Goal: Information Seeking & Learning: Learn about a topic

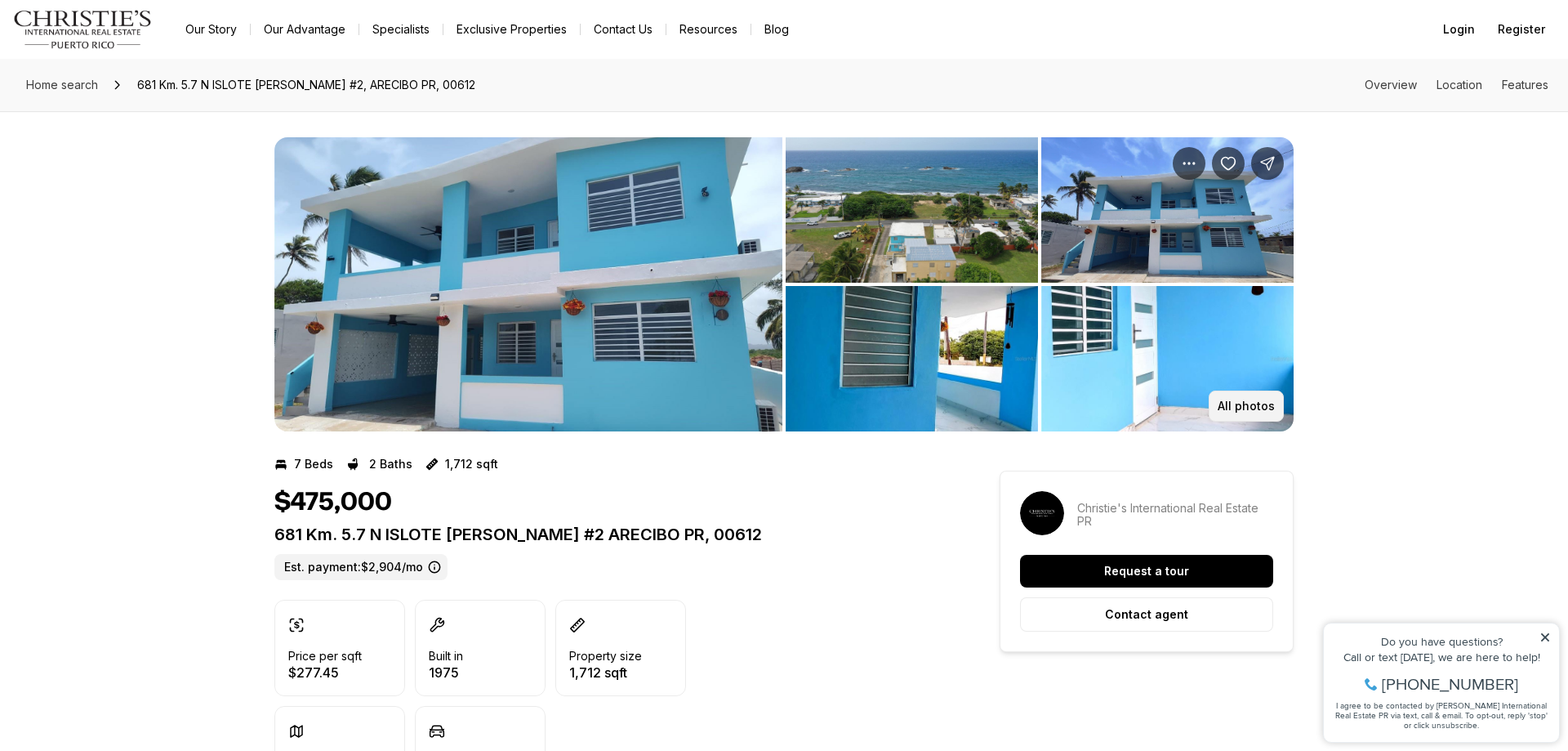
click at [1275, 410] on button "All photos" at bounding box center [1246, 406] width 75 height 31
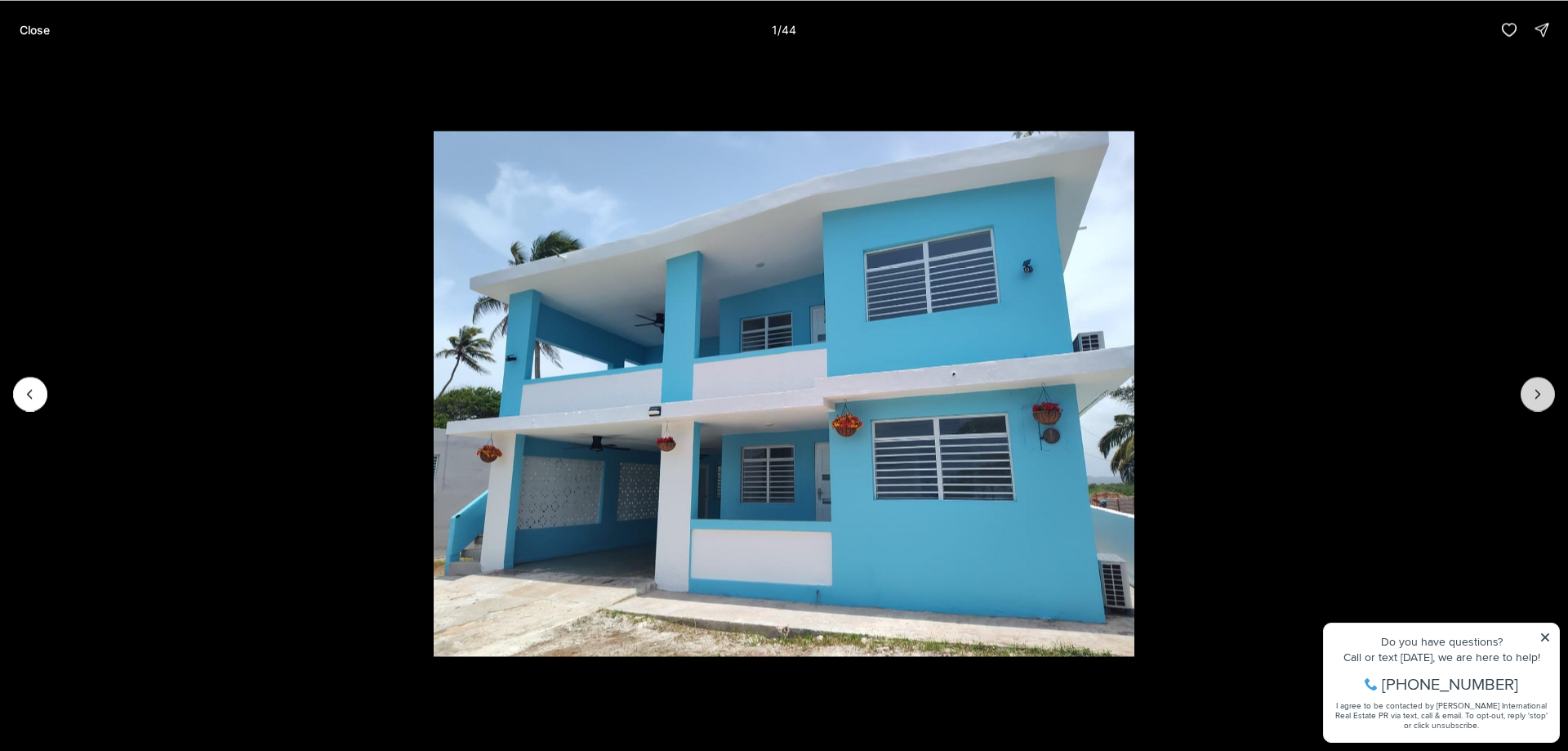
click at [1542, 400] on icon "Next slide" at bounding box center [1537, 393] width 16 height 16
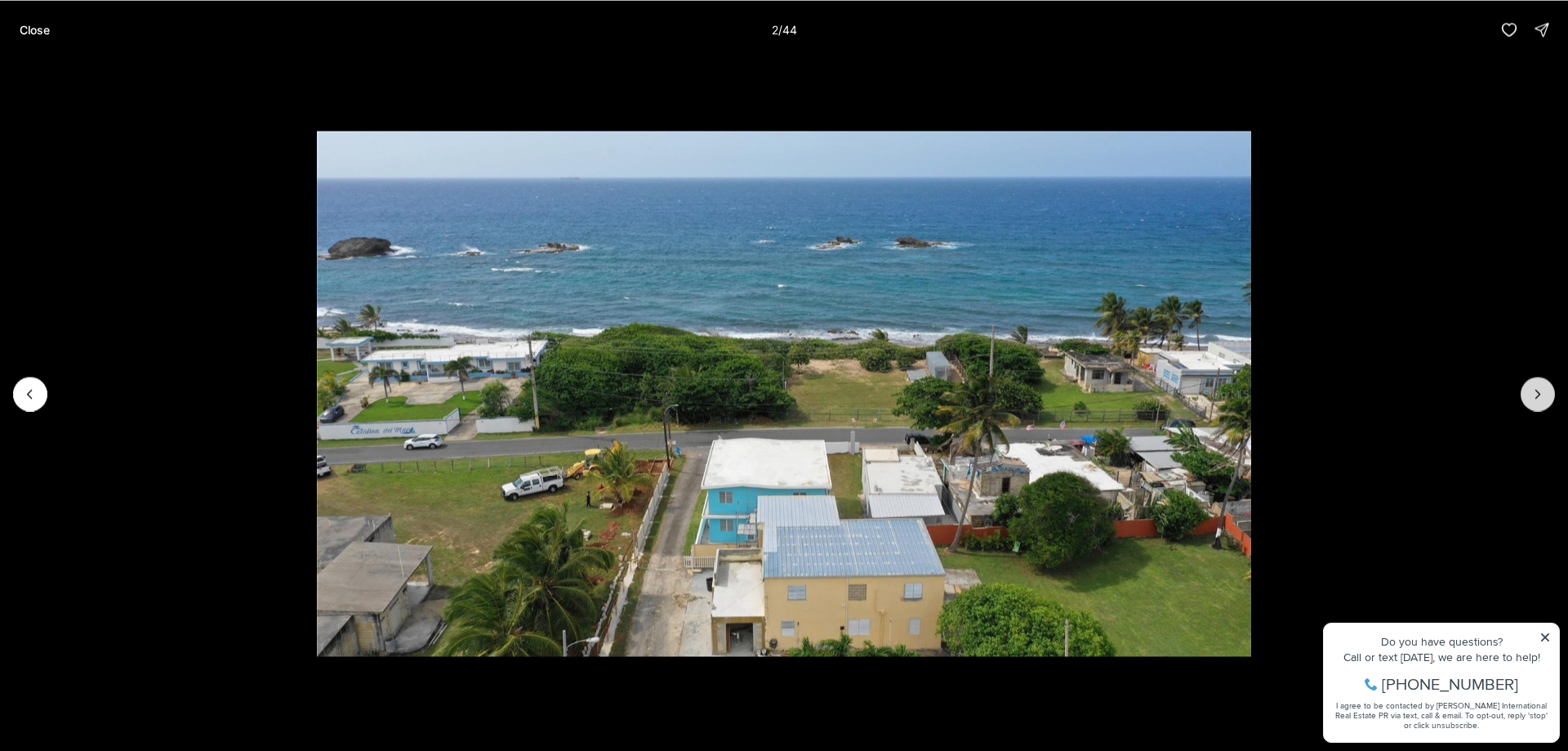
click at [1542, 400] on icon "Next slide" at bounding box center [1537, 393] width 16 height 16
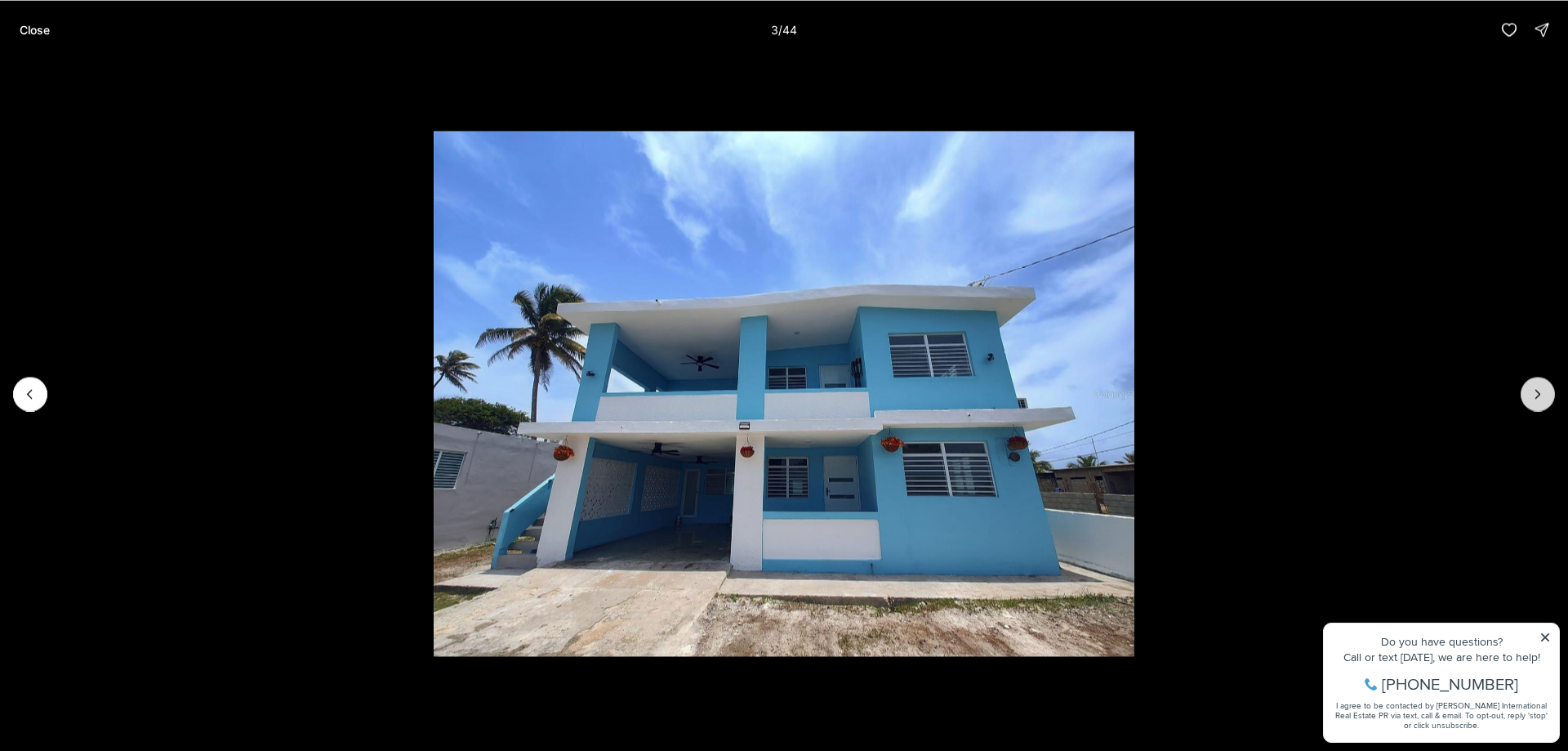
click at [1542, 400] on icon "Next slide" at bounding box center [1537, 393] width 16 height 16
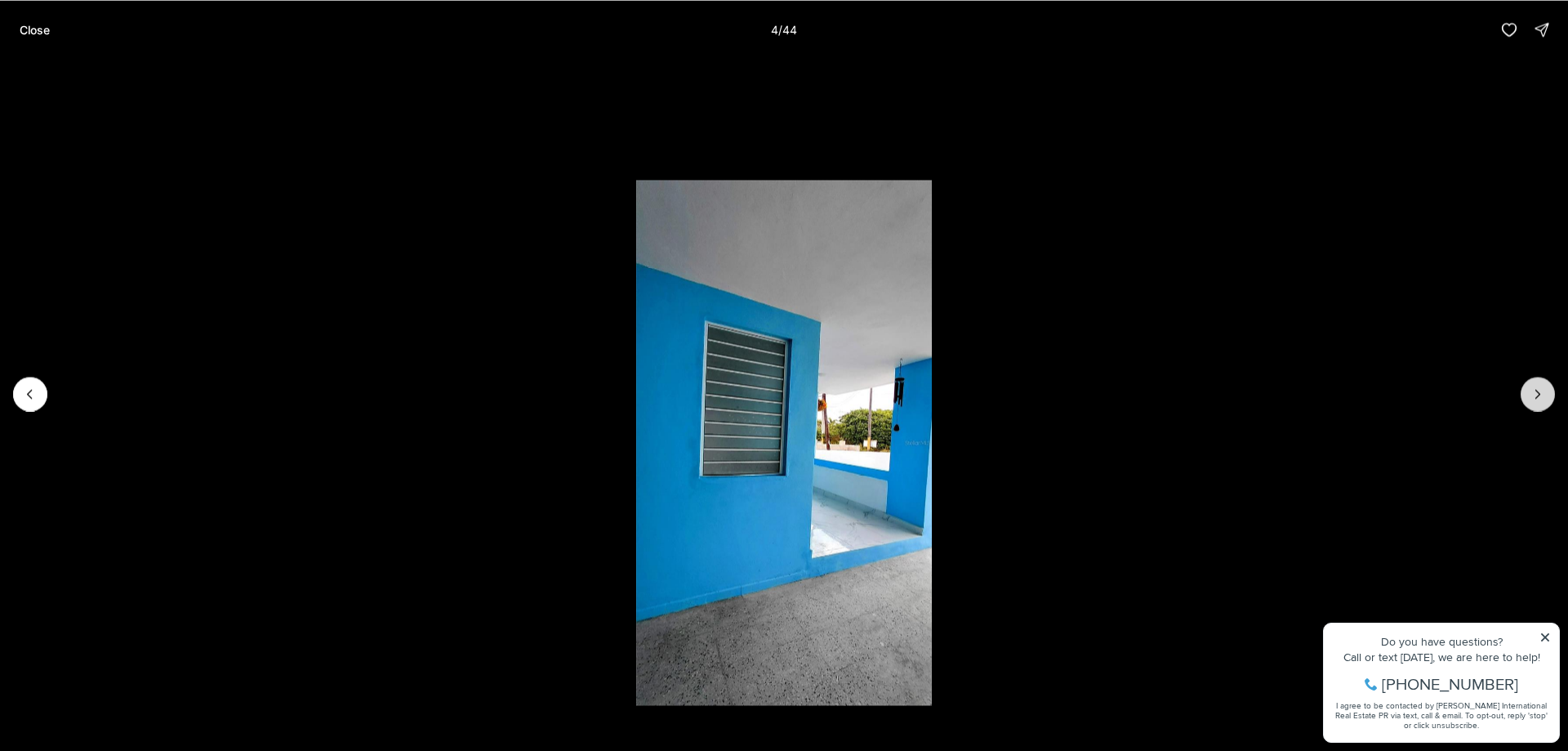
click at [1542, 396] on icon "Next slide" at bounding box center [1537, 393] width 16 height 16
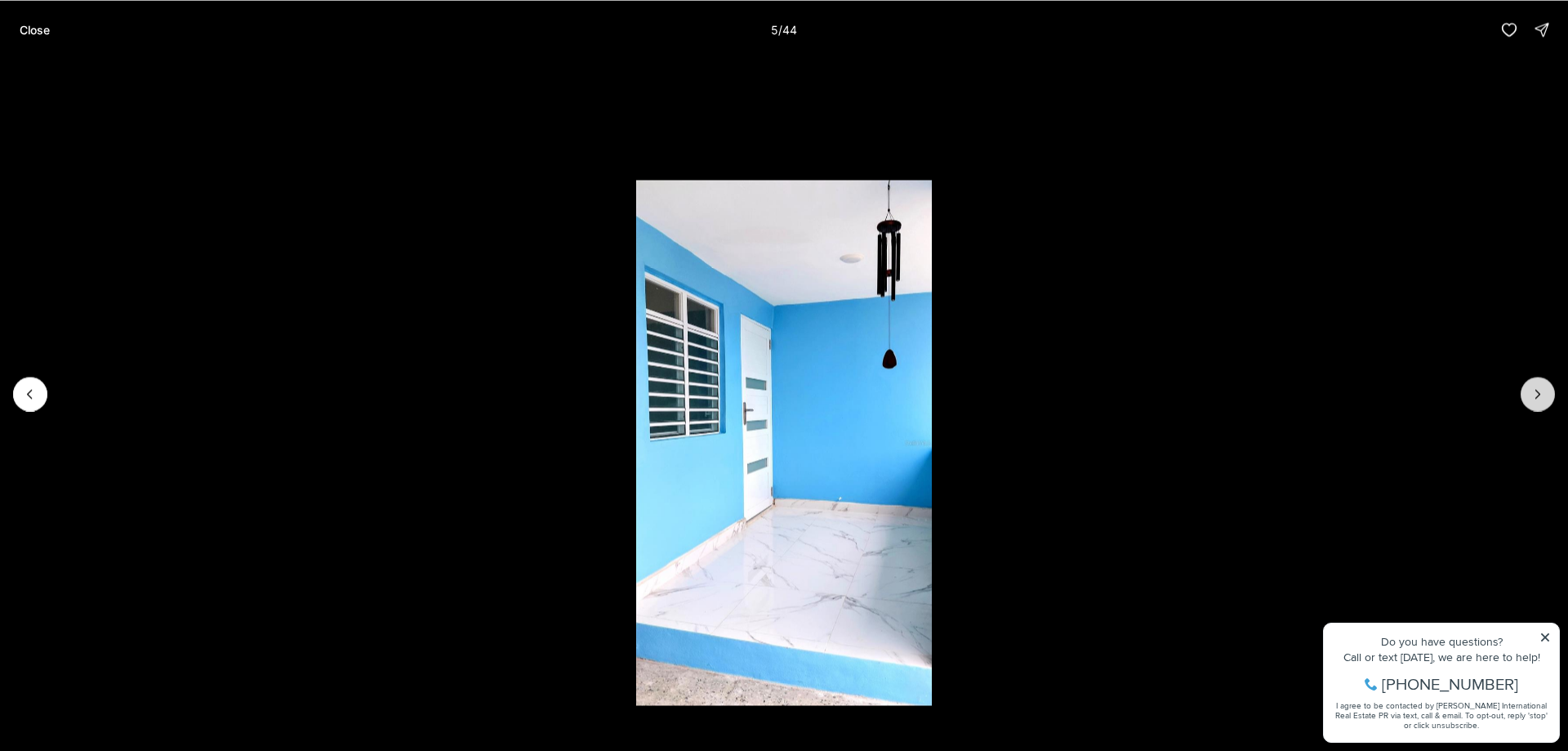
click at [1522, 392] on button "Next slide" at bounding box center [1538, 394] width 34 height 34
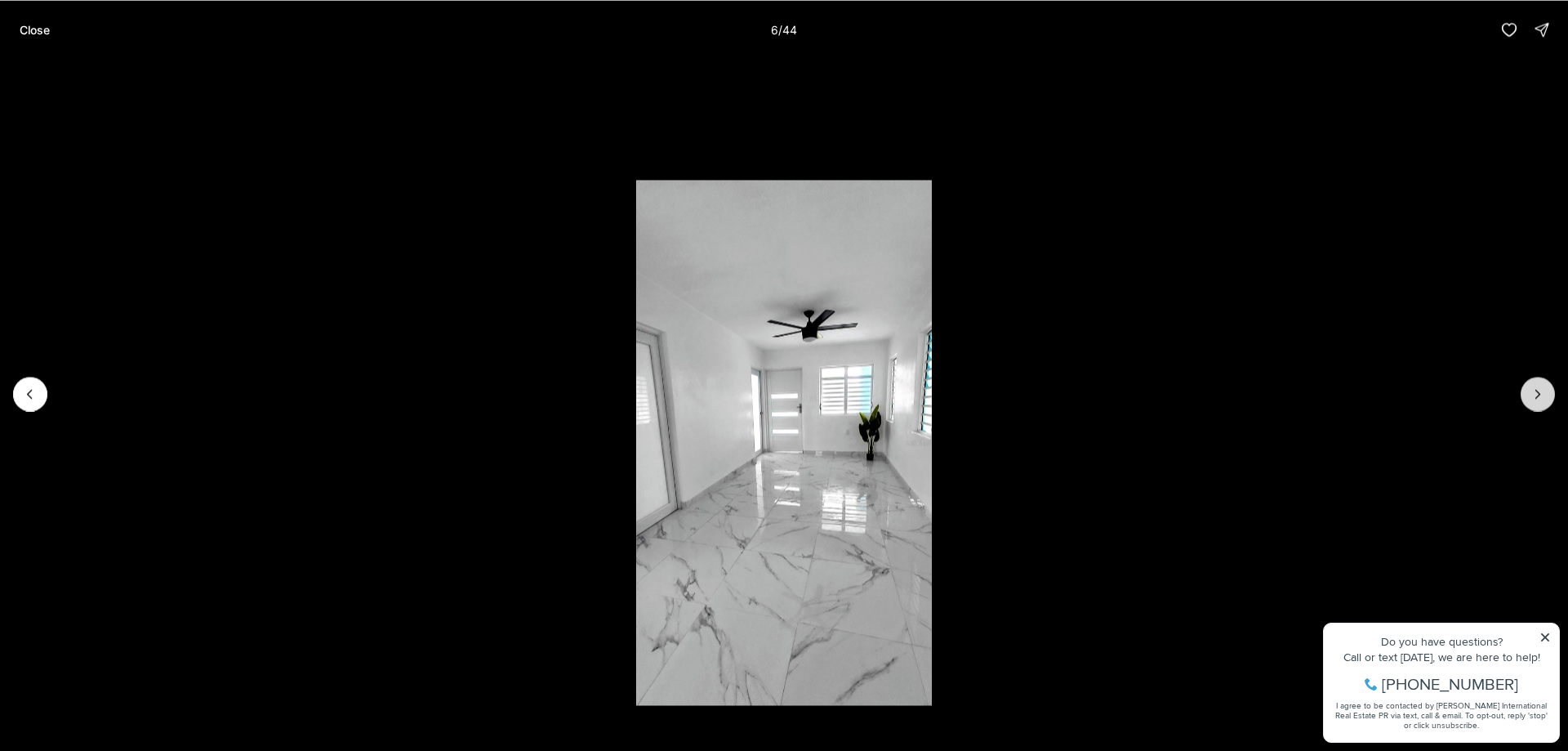
click at [1532, 383] on button "Next slide" at bounding box center [1538, 394] width 34 height 34
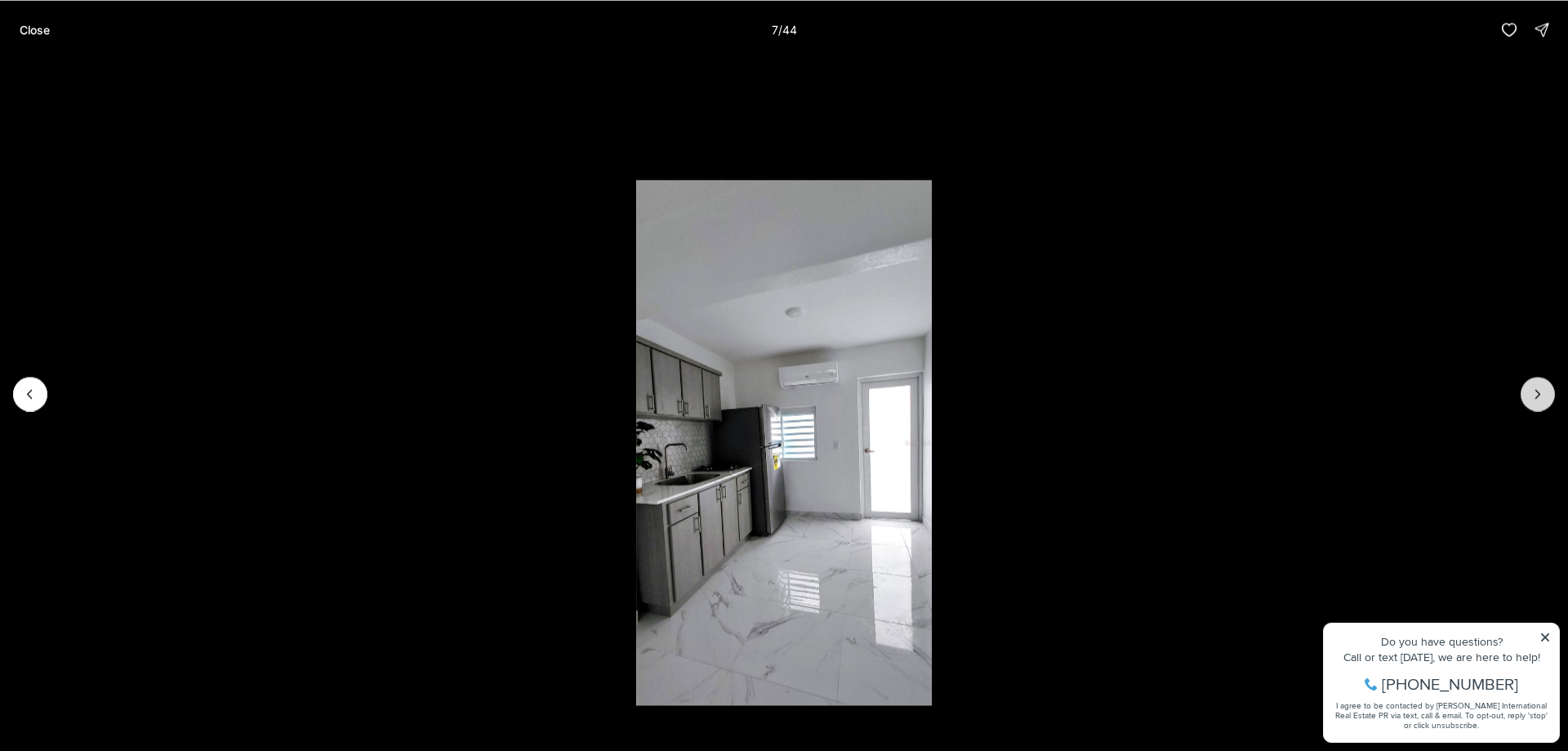
click at [1542, 384] on button "Next slide" at bounding box center [1538, 394] width 34 height 34
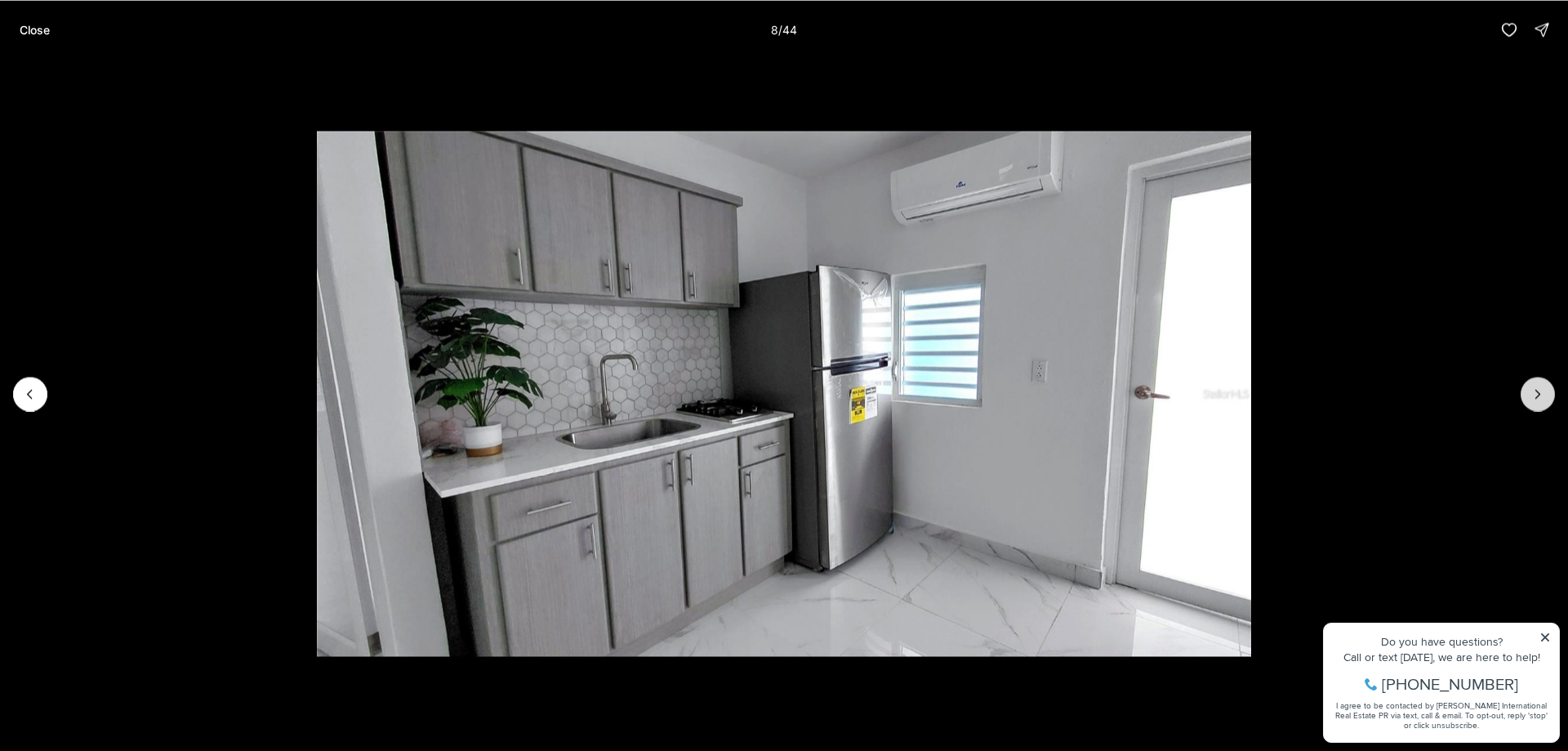
click at [1542, 384] on button "Next slide" at bounding box center [1538, 394] width 34 height 34
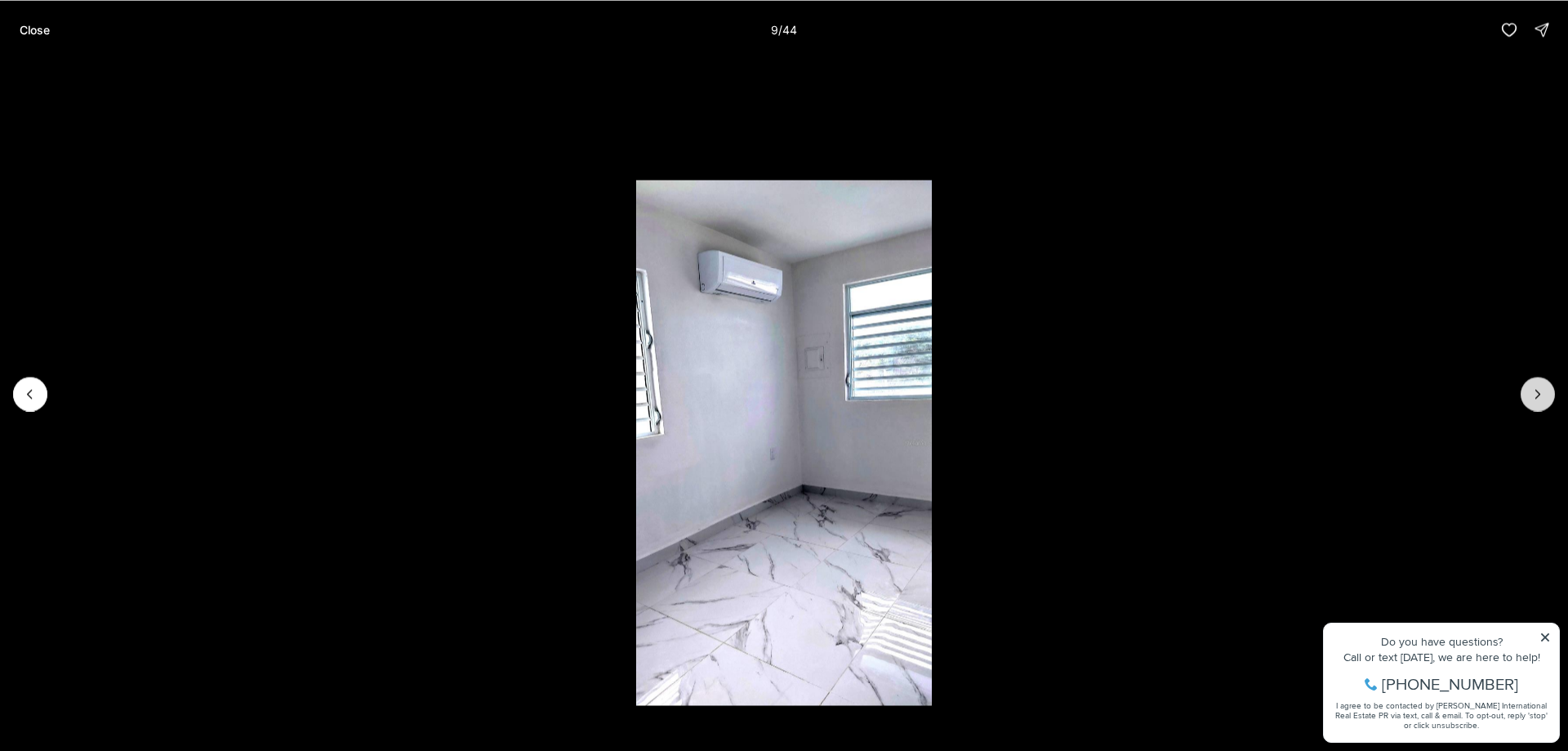
click at [1542, 384] on button "Next slide" at bounding box center [1538, 394] width 34 height 34
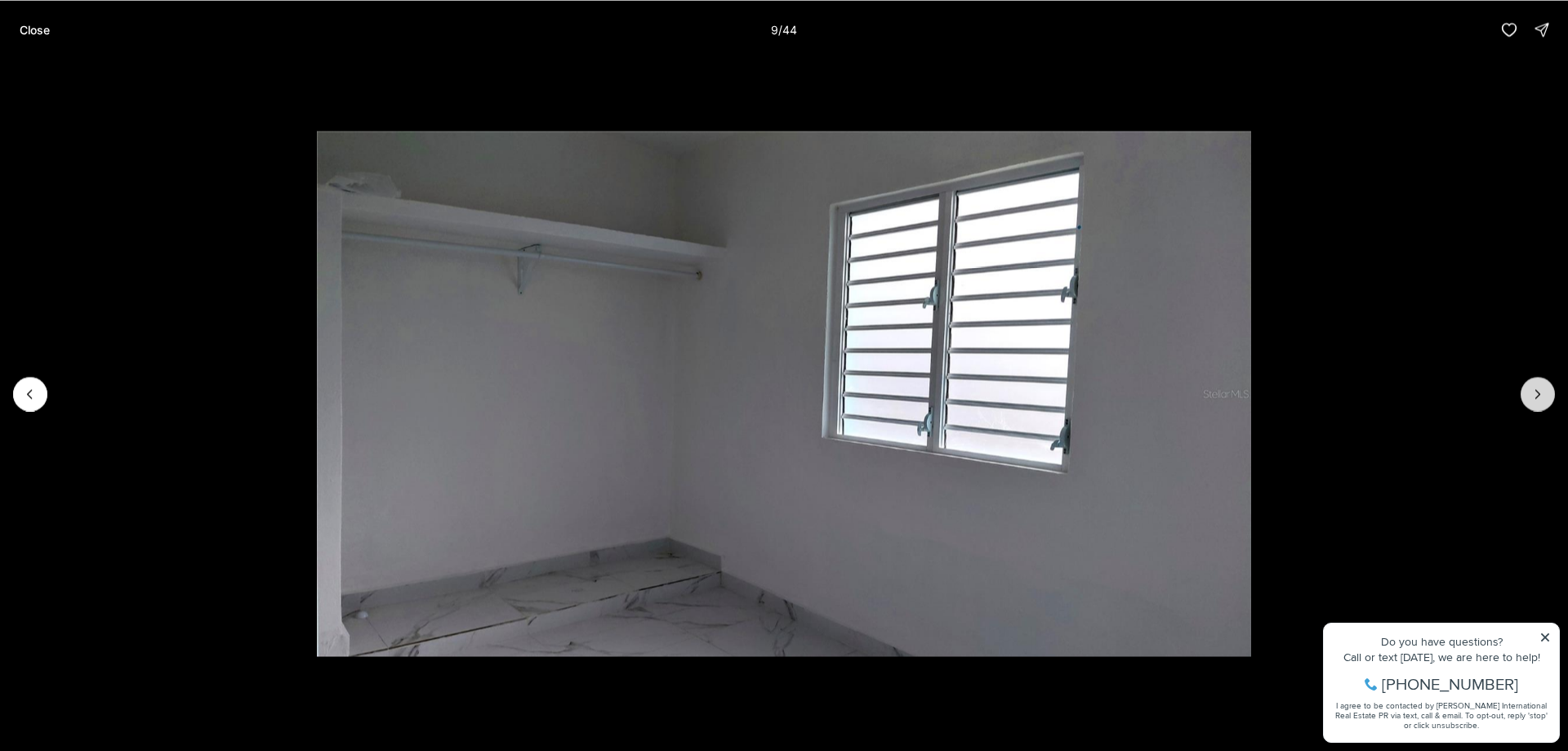
click at [1542, 384] on button "Next slide" at bounding box center [1538, 394] width 34 height 34
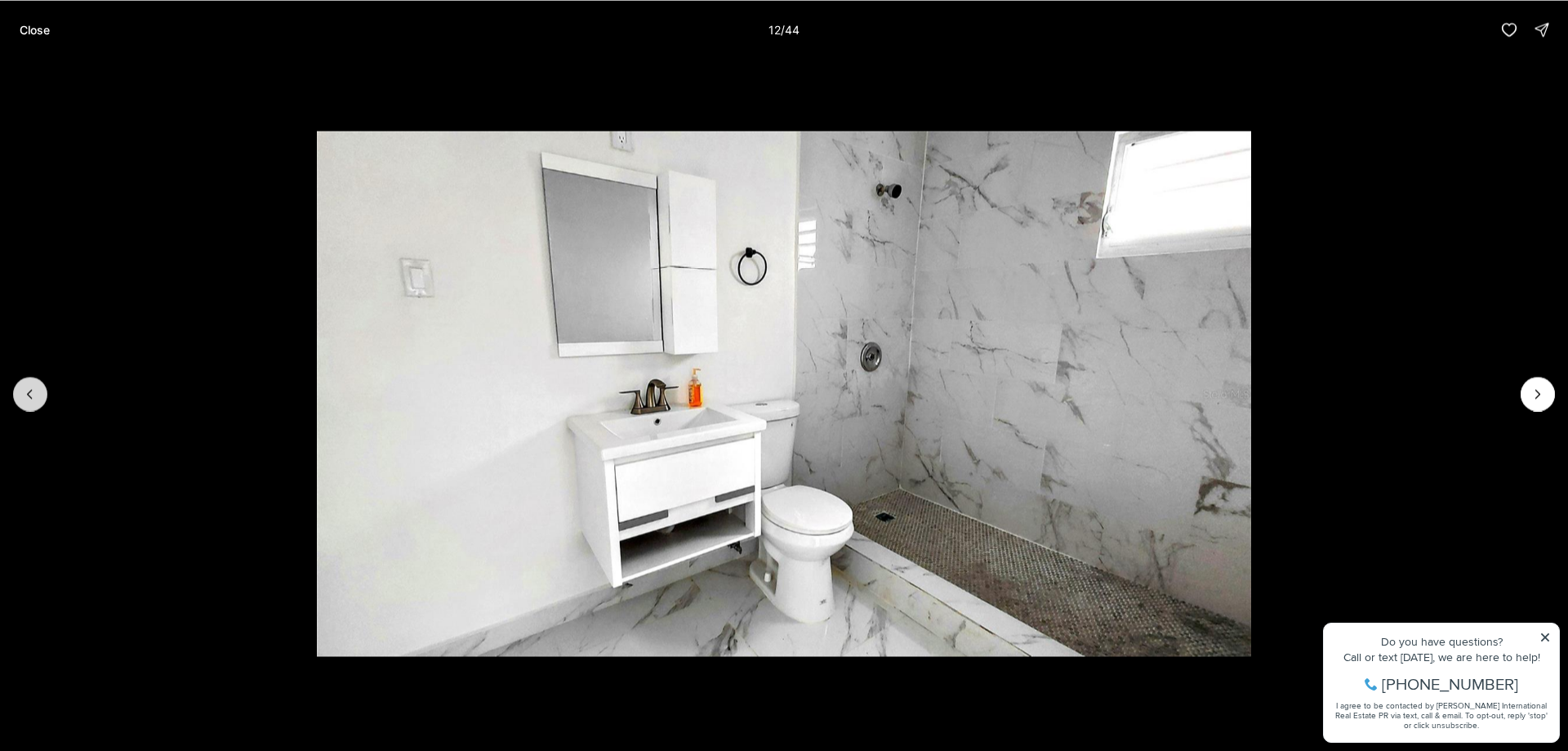
click at [35, 395] on icon "Previous slide" at bounding box center [30, 393] width 16 height 16
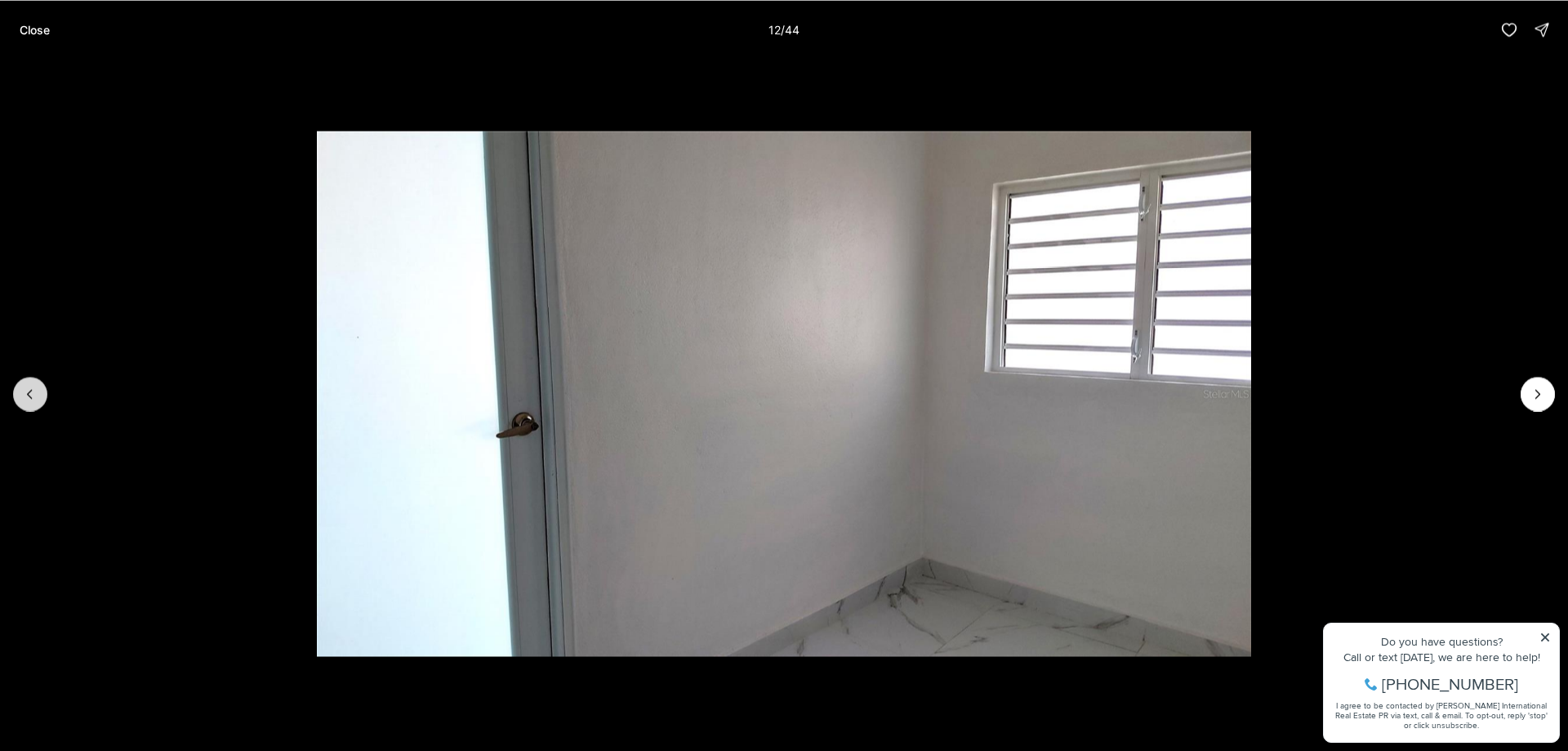
click at [35, 395] on icon "Previous slide" at bounding box center [30, 393] width 16 height 16
click at [34, 395] on icon "Previous slide" at bounding box center [30, 393] width 16 height 16
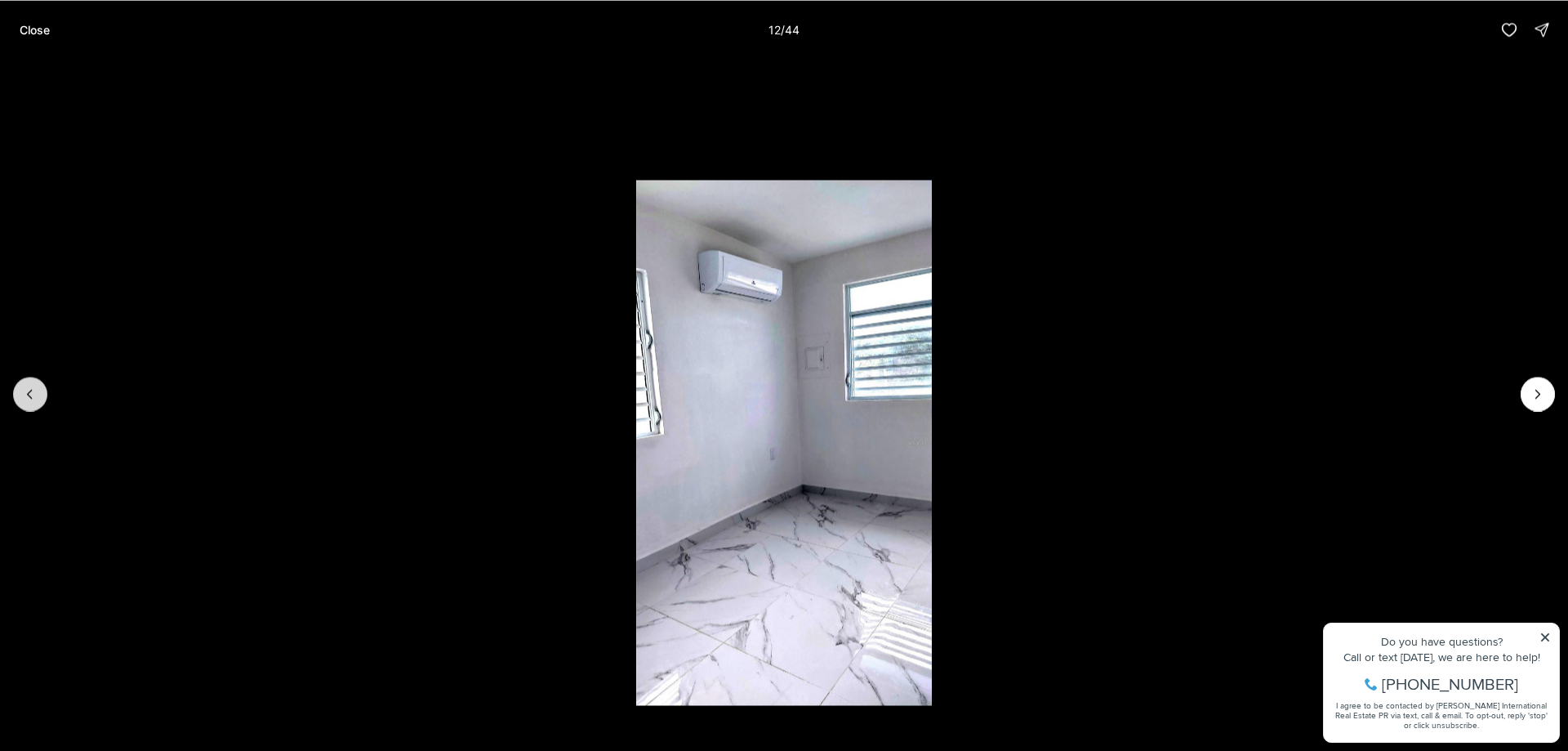
click at [34, 395] on icon "Previous slide" at bounding box center [30, 393] width 16 height 16
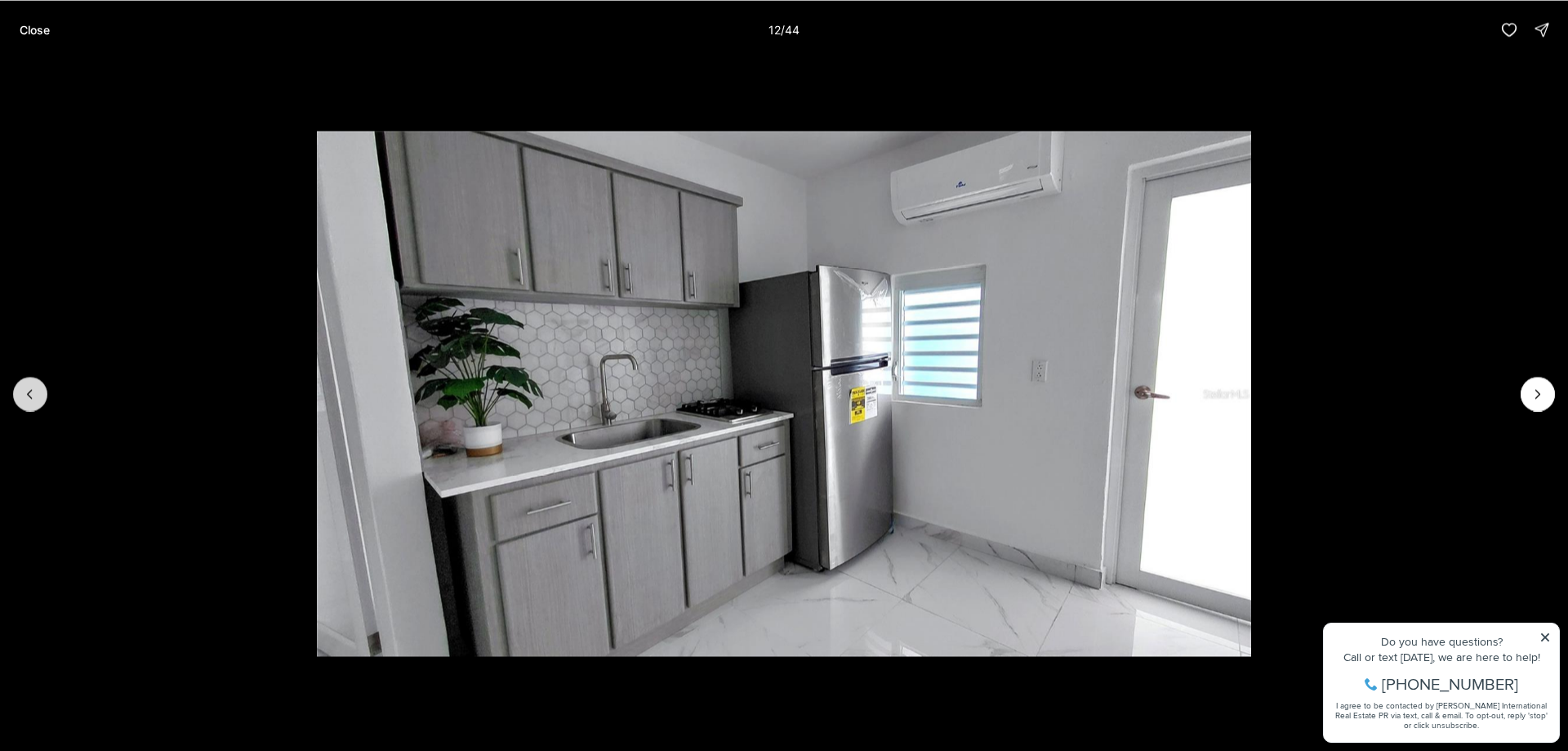
click at [34, 395] on icon "Previous slide" at bounding box center [30, 393] width 16 height 16
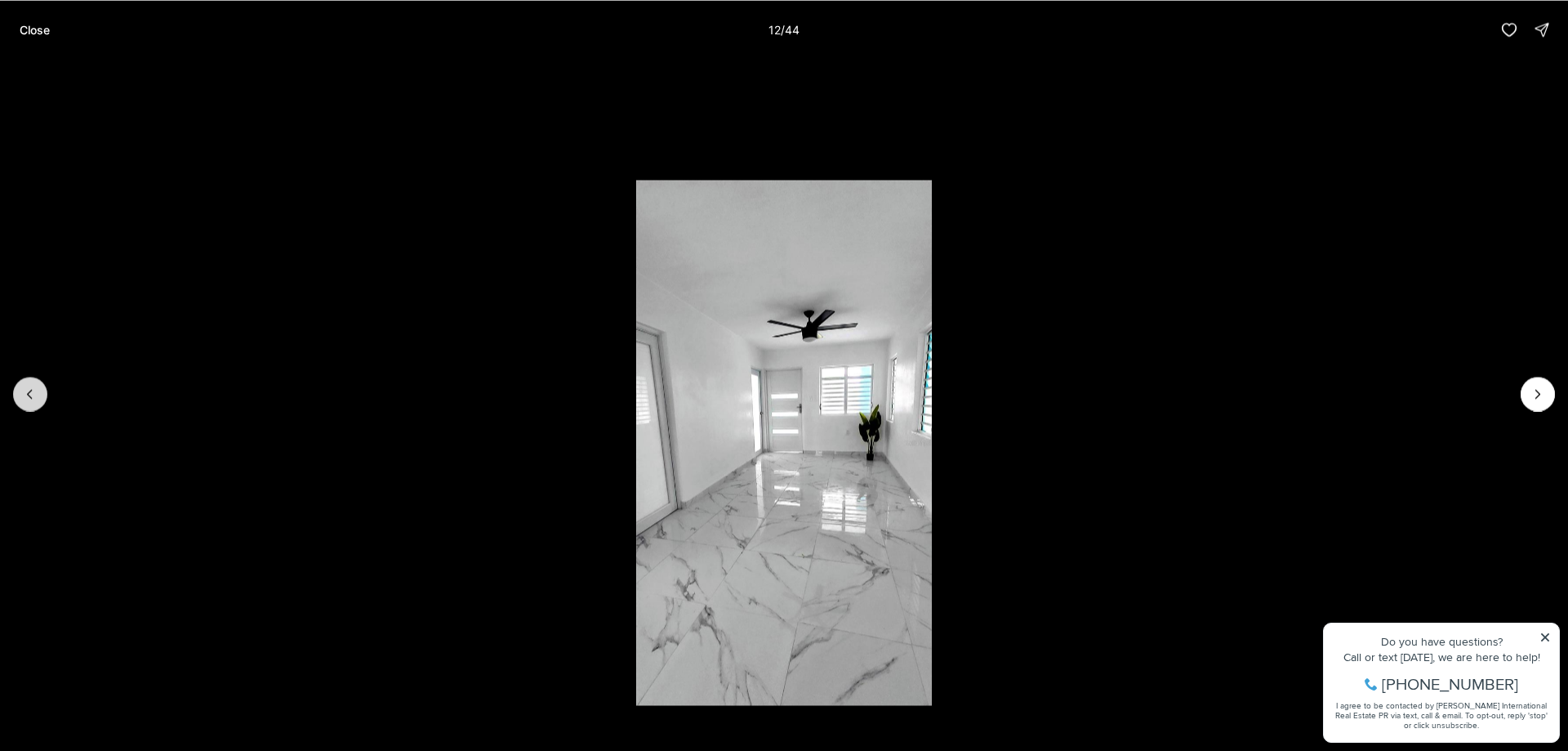
click at [34, 395] on icon "Previous slide" at bounding box center [30, 393] width 16 height 16
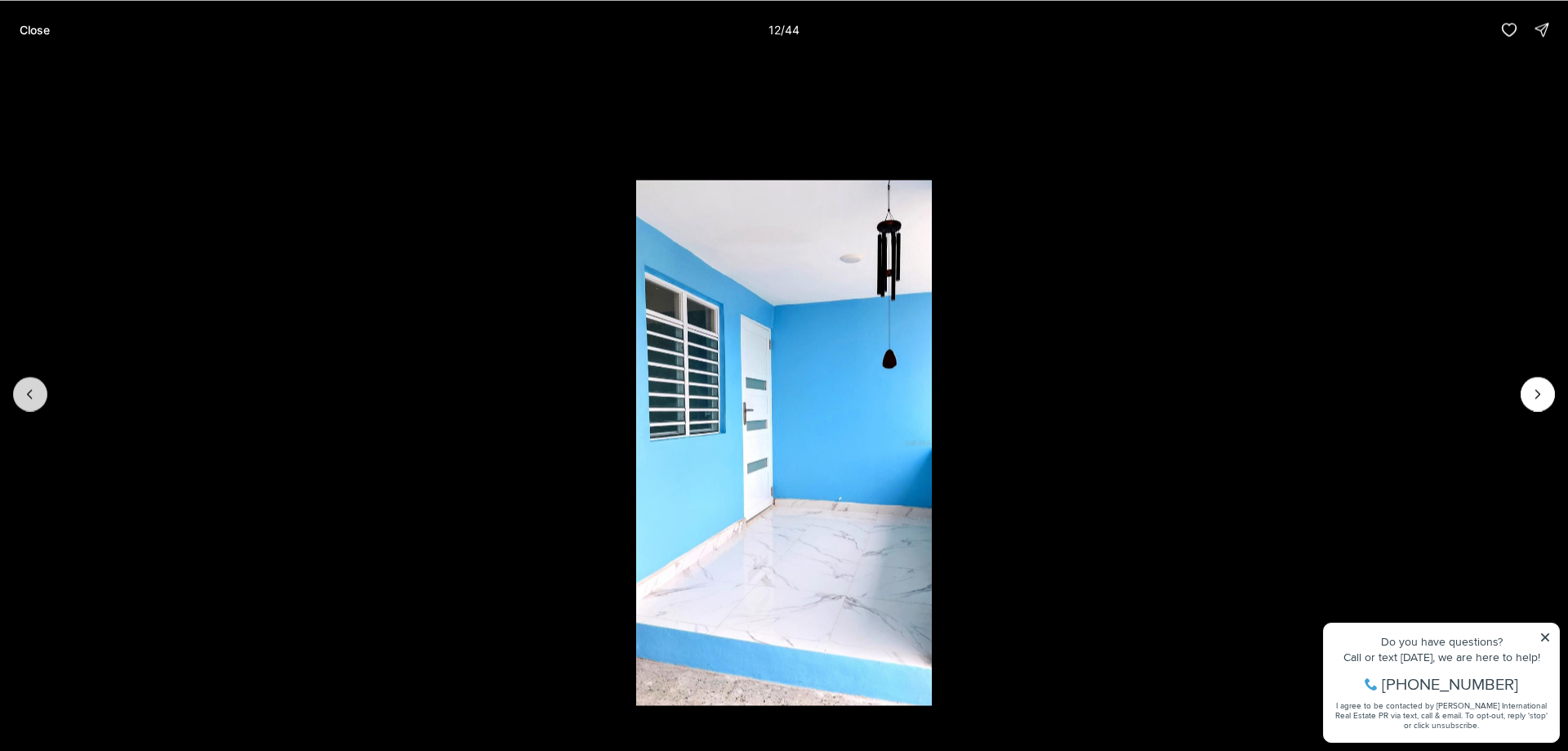
click at [34, 395] on icon "Previous slide" at bounding box center [30, 393] width 16 height 16
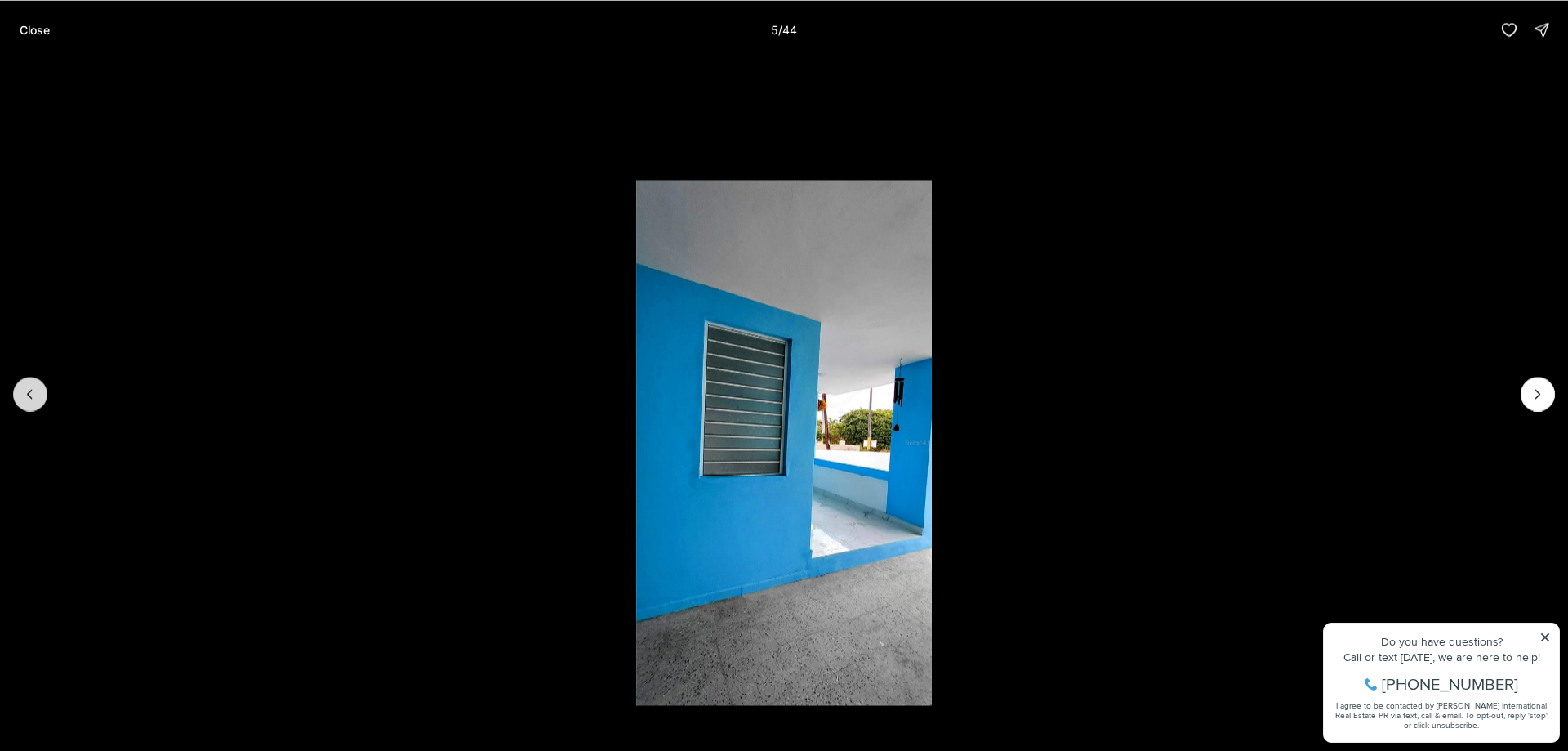
click at [34, 395] on icon "Previous slide" at bounding box center [30, 393] width 16 height 16
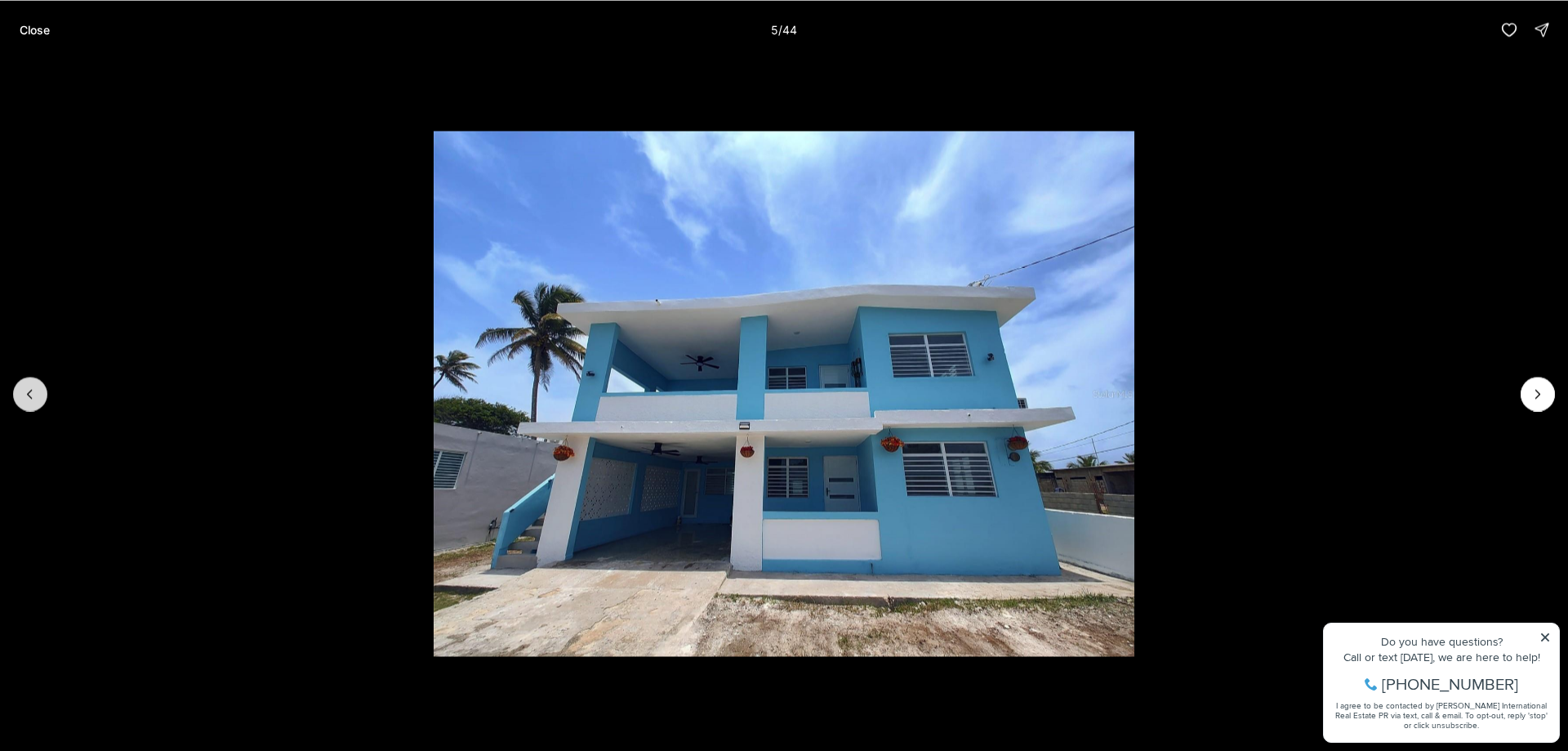
click at [34, 395] on icon "Previous slide" at bounding box center [30, 393] width 16 height 16
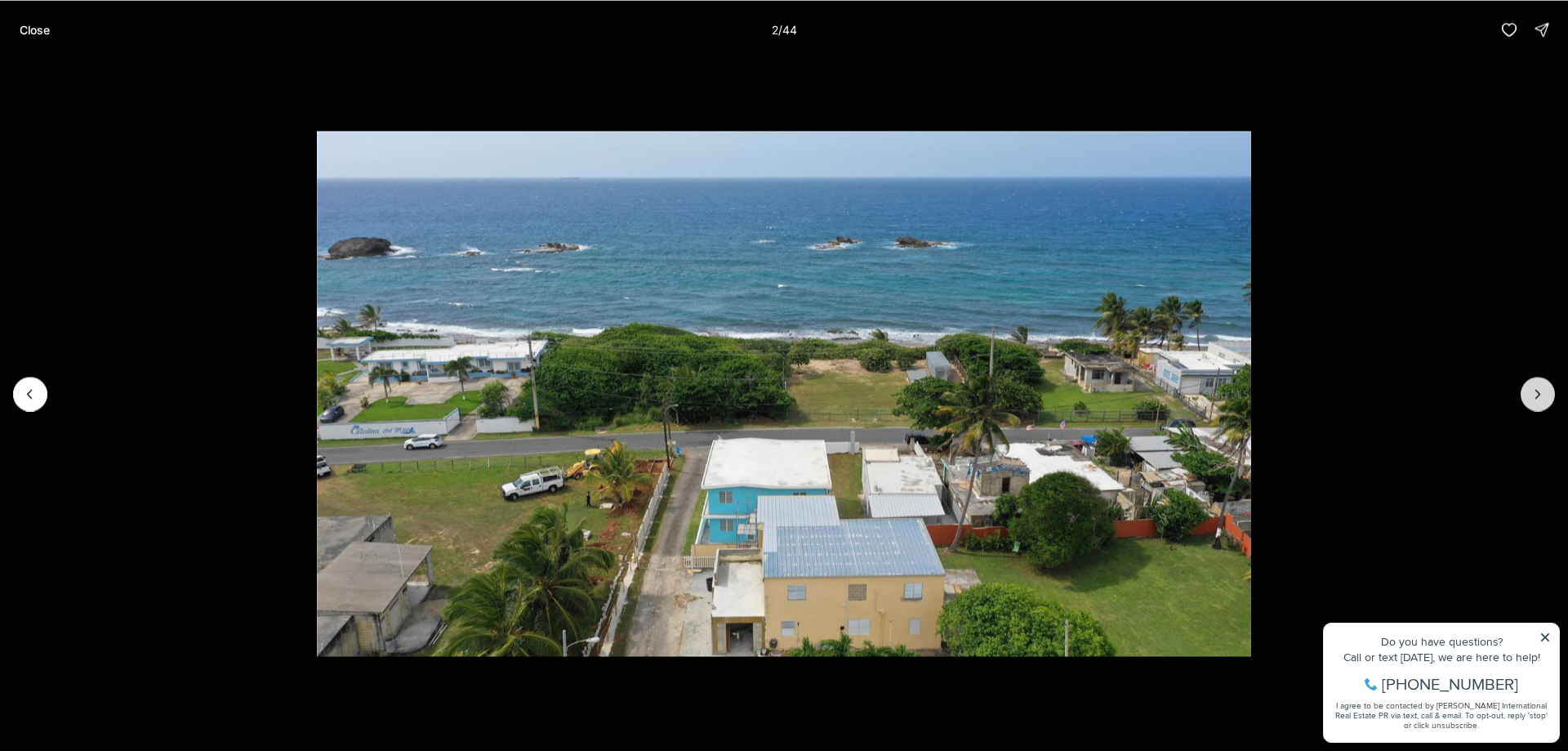
click at [1534, 402] on button "Next slide" at bounding box center [1538, 394] width 34 height 34
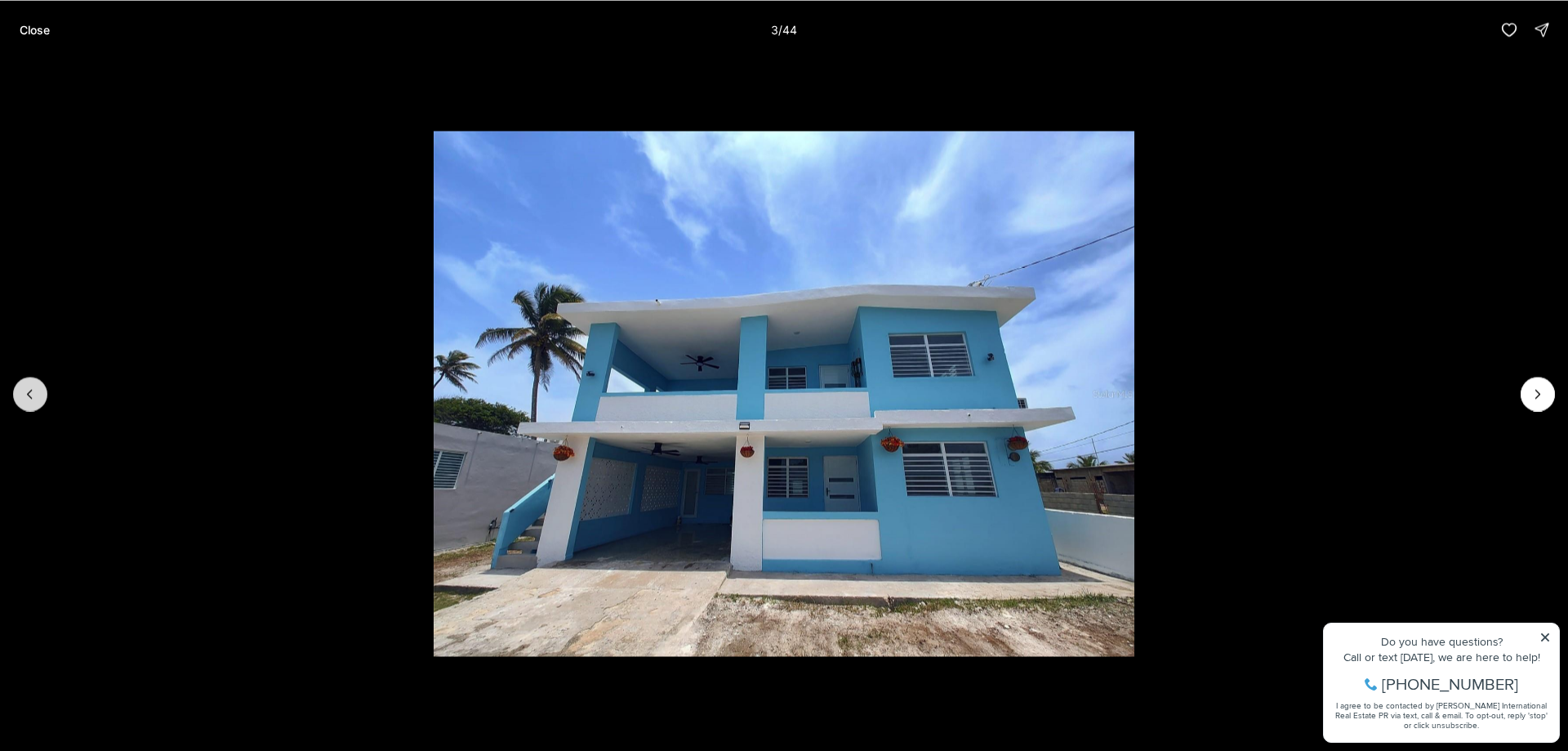
click at [28, 401] on icon "Previous slide" at bounding box center [30, 393] width 16 height 16
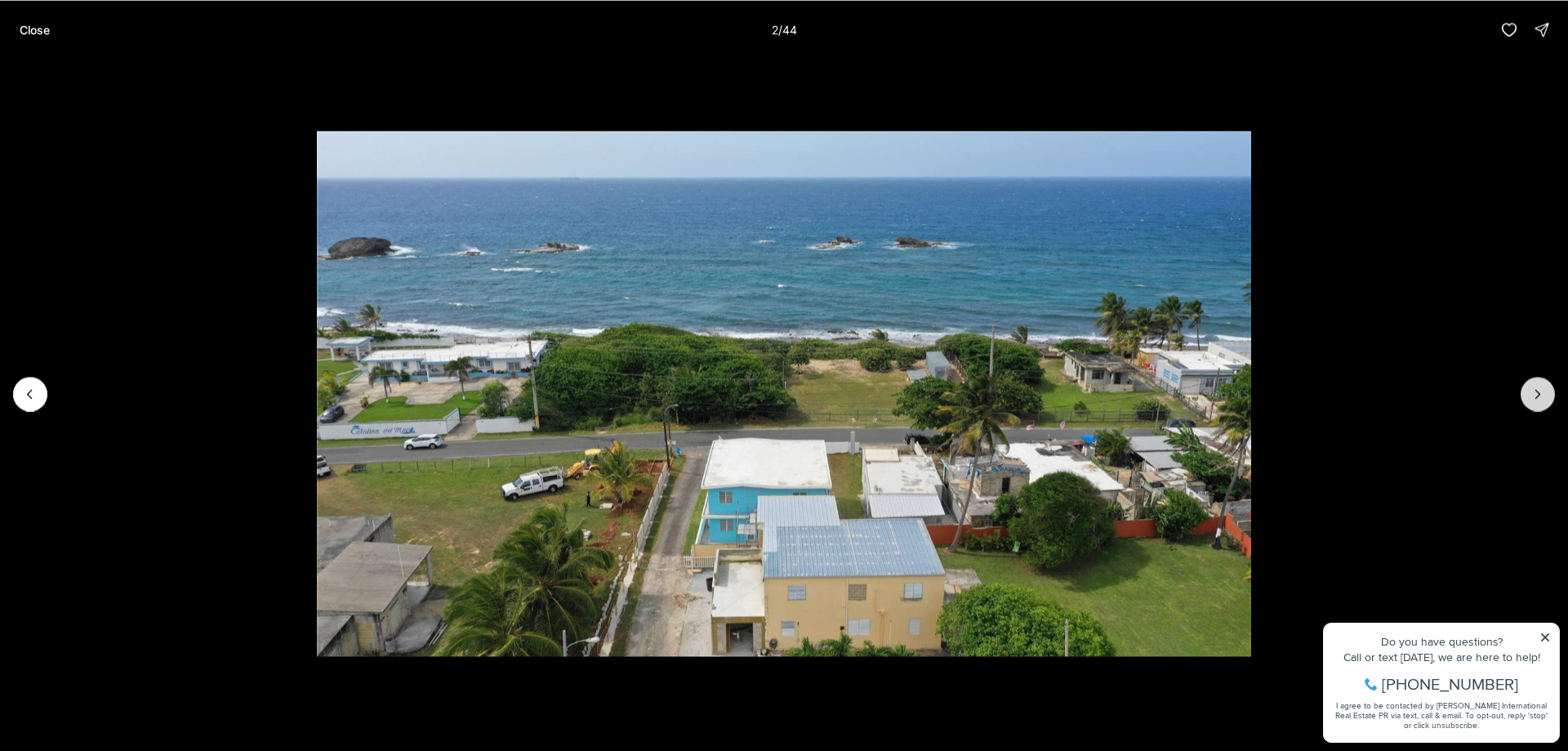
click at [1550, 396] on button "Next slide" at bounding box center [1538, 394] width 34 height 34
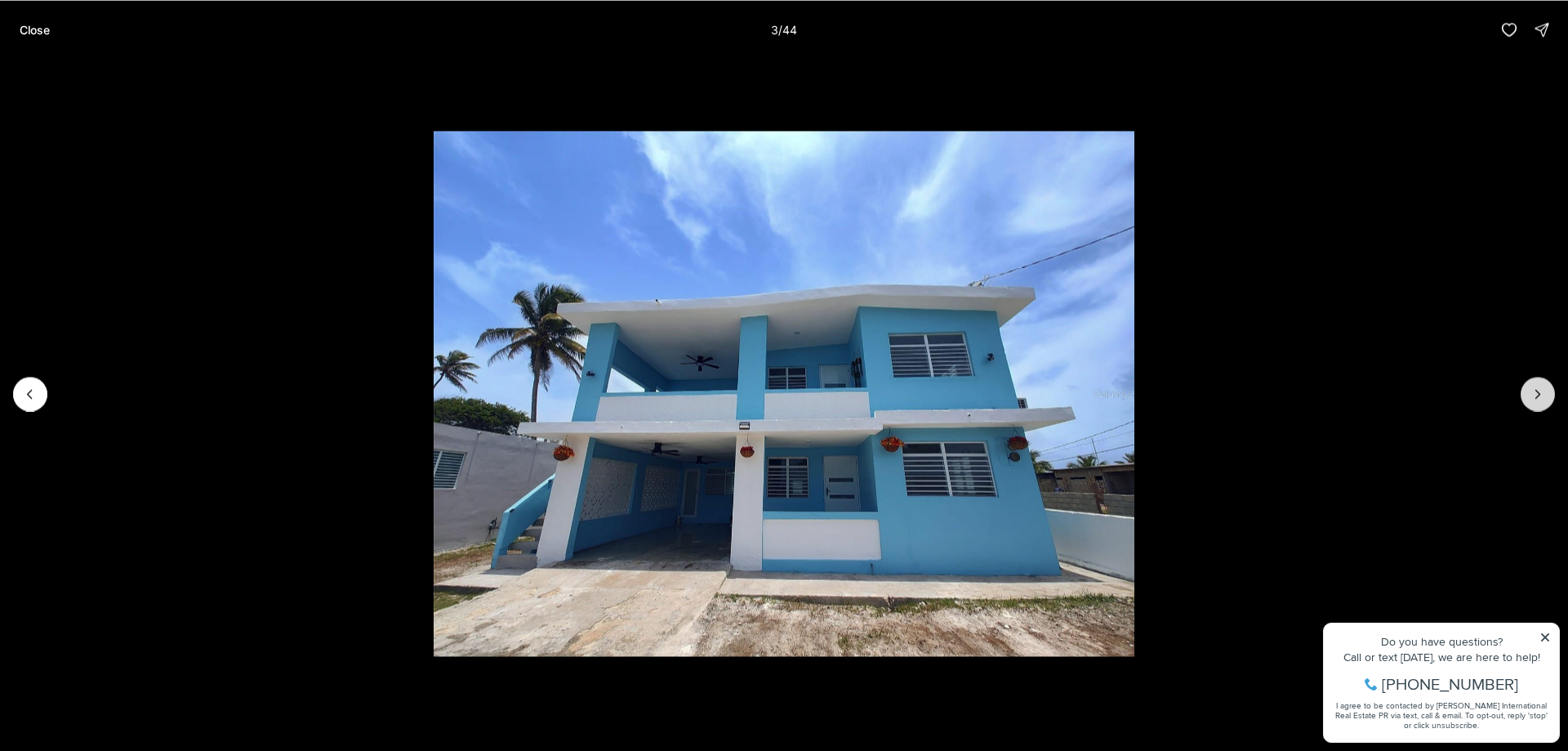
click at [1551, 401] on button "Next slide" at bounding box center [1538, 394] width 34 height 34
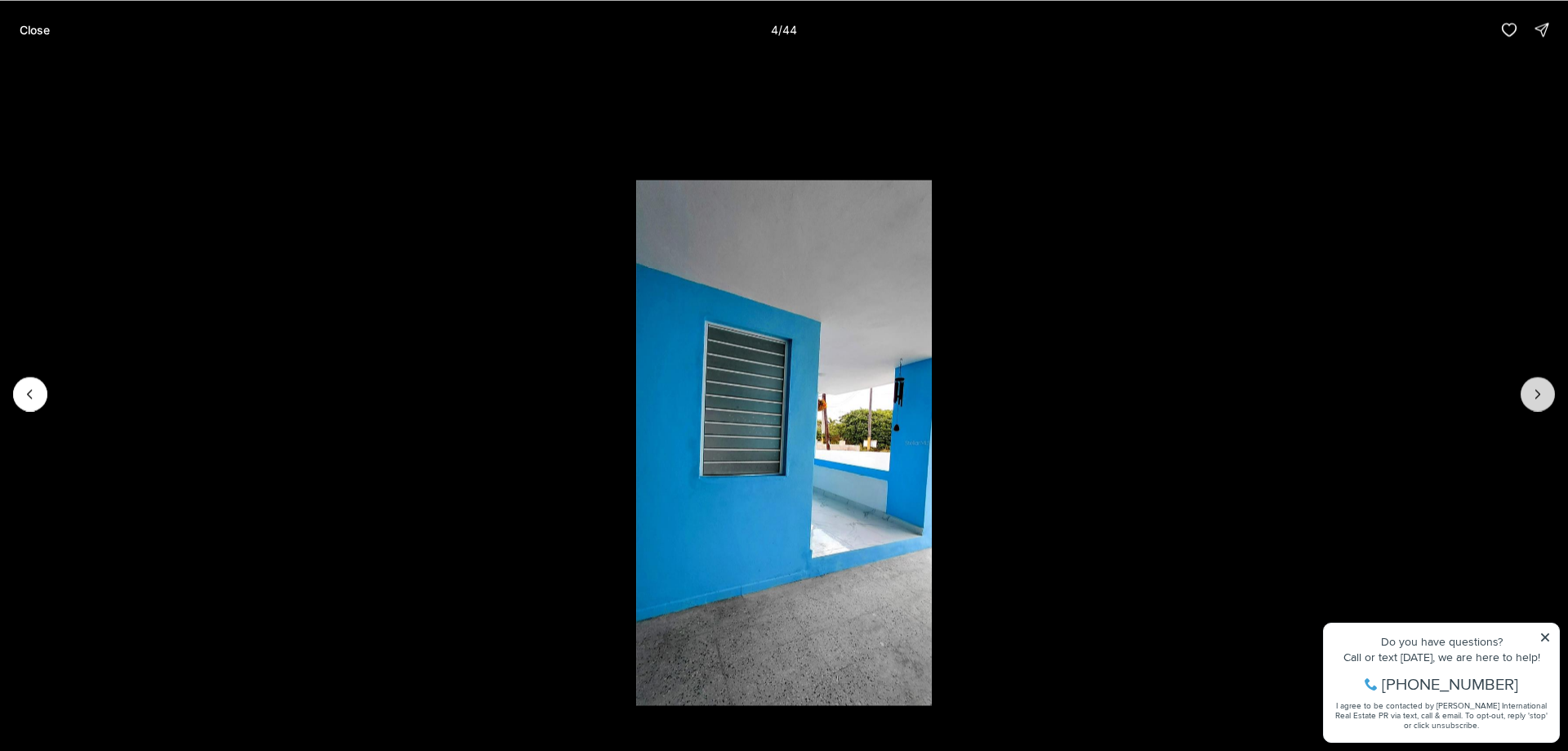
click at [1551, 401] on button "Next slide" at bounding box center [1538, 394] width 34 height 34
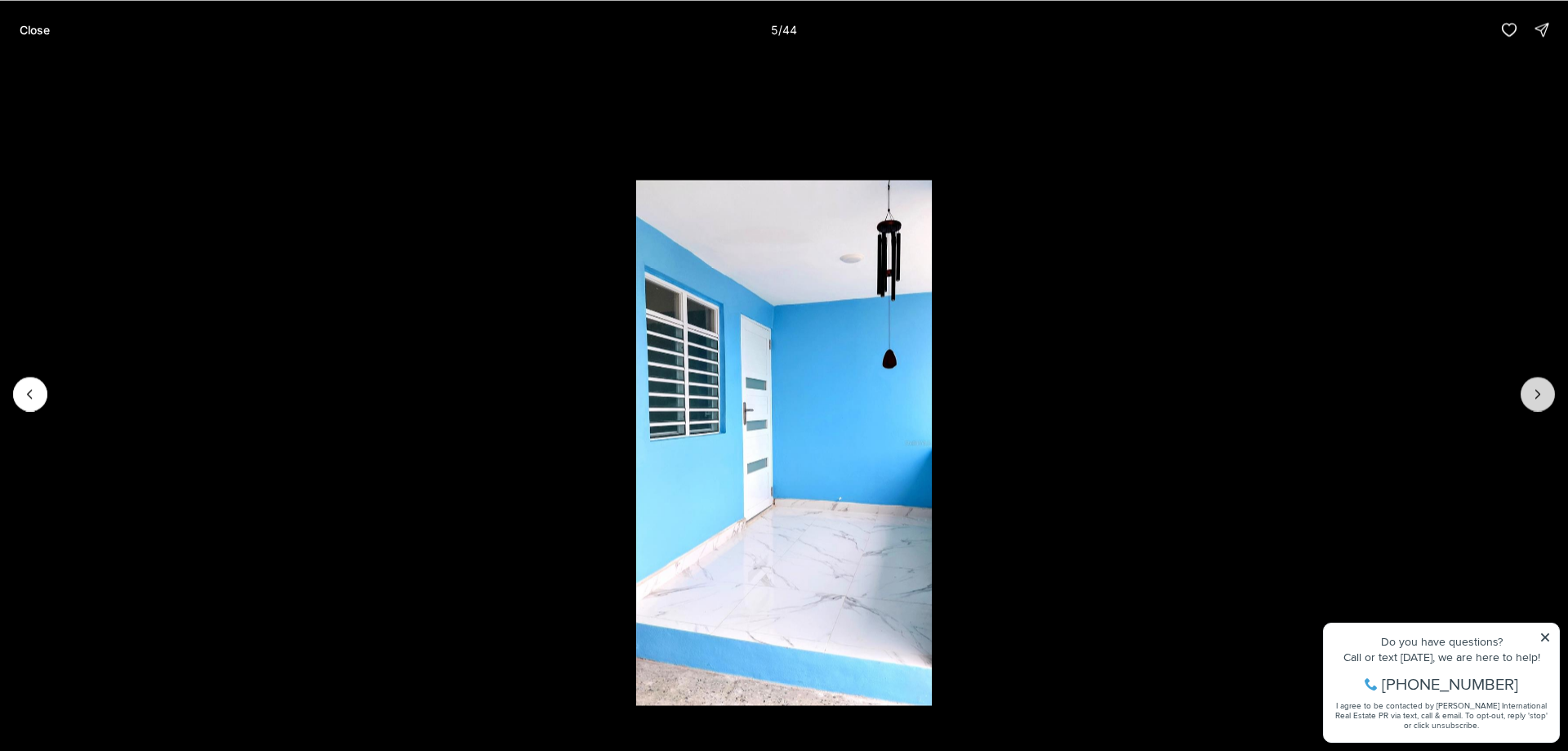
click at [1551, 401] on button "Next slide" at bounding box center [1538, 394] width 34 height 34
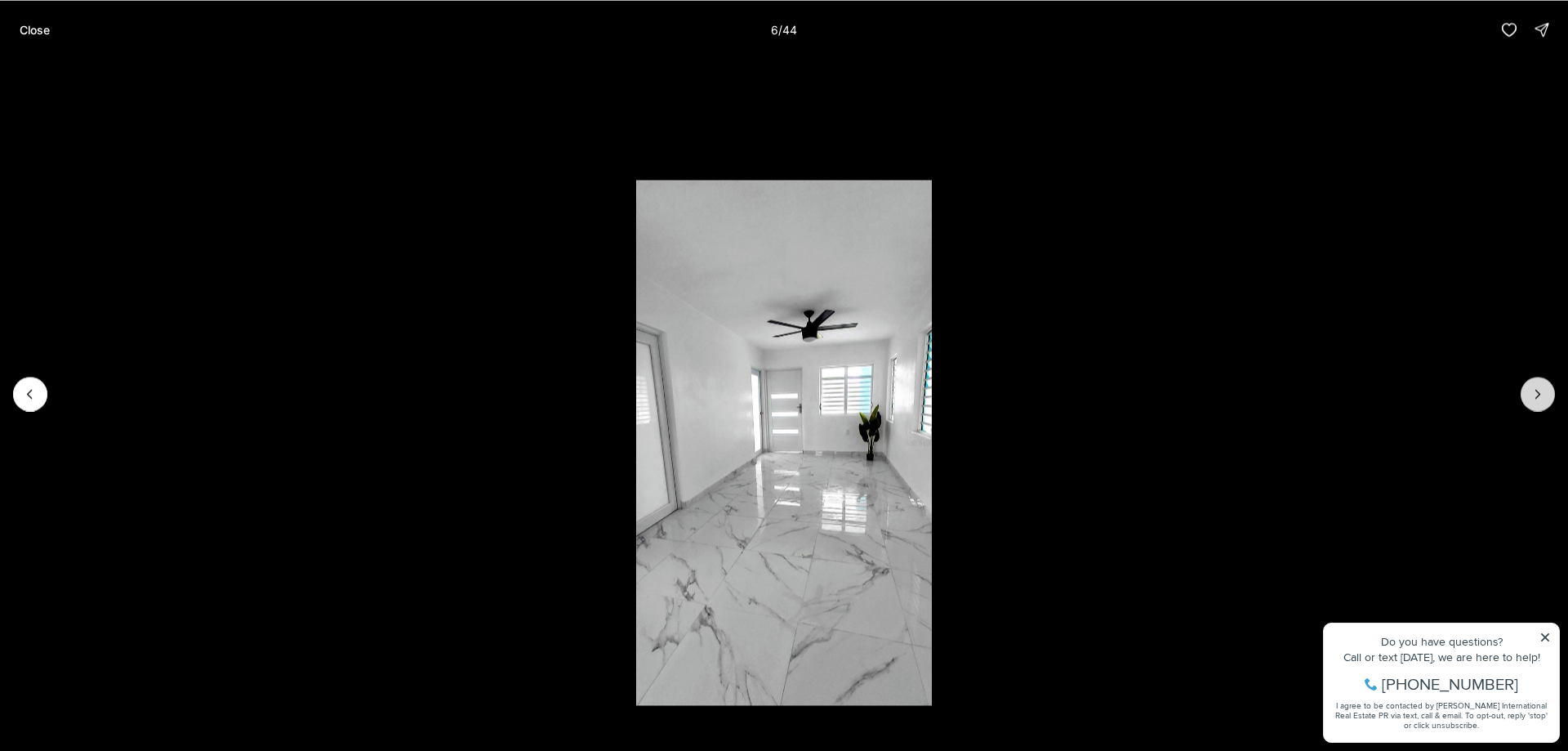
click at [1551, 401] on button "Next slide" at bounding box center [1538, 394] width 34 height 34
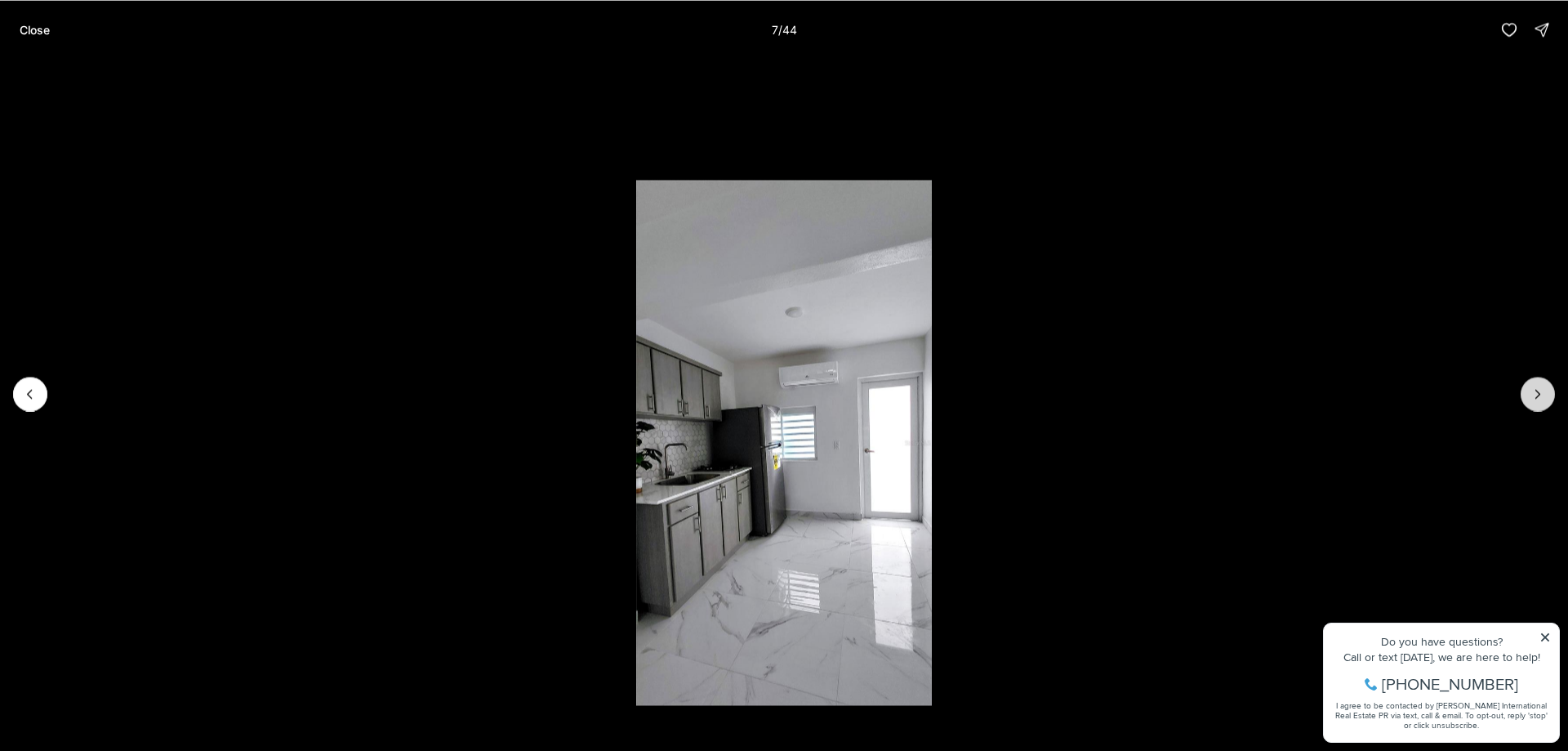
click at [1551, 401] on button "Next slide" at bounding box center [1538, 394] width 34 height 34
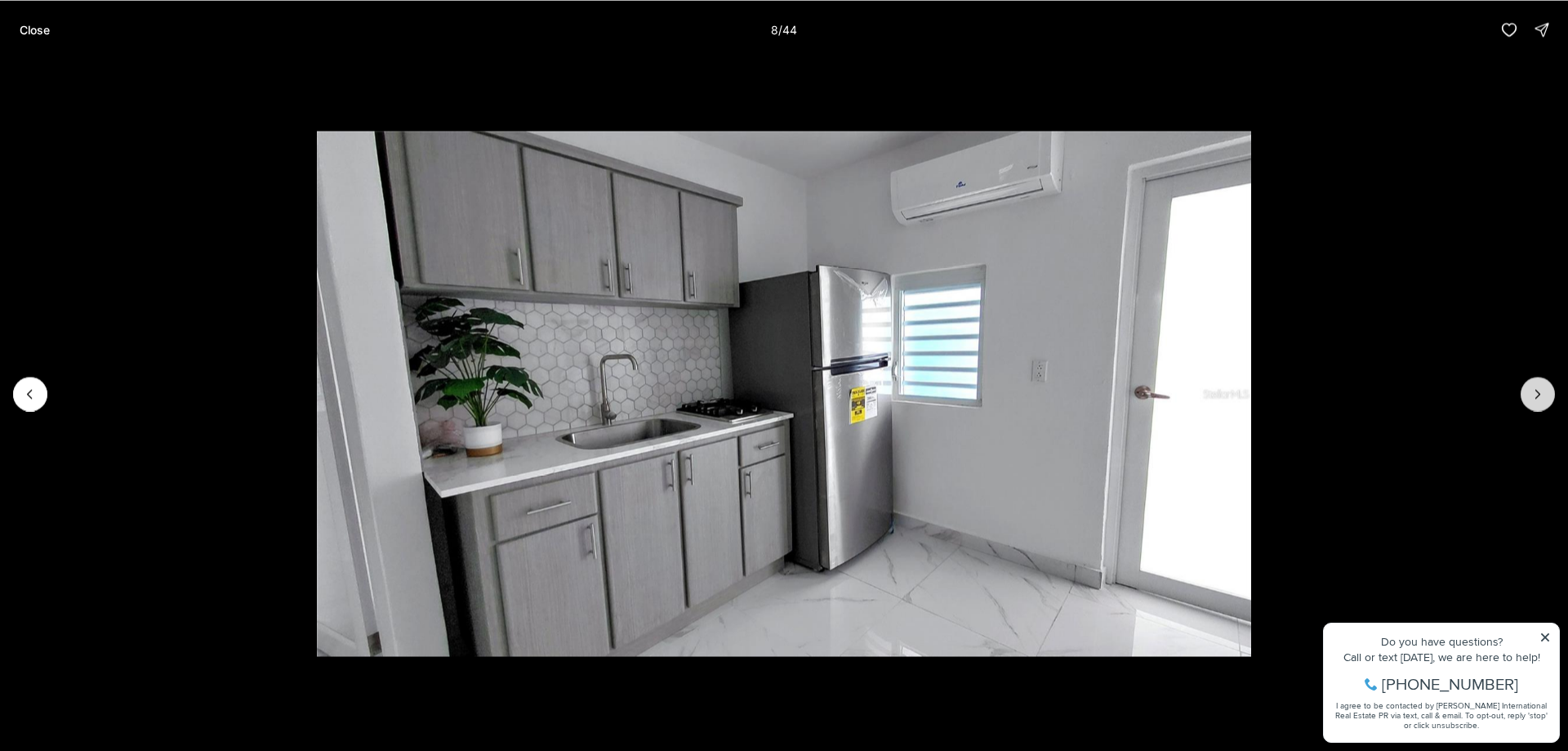
click at [1551, 401] on button "Next slide" at bounding box center [1538, 394] width 34 height 34
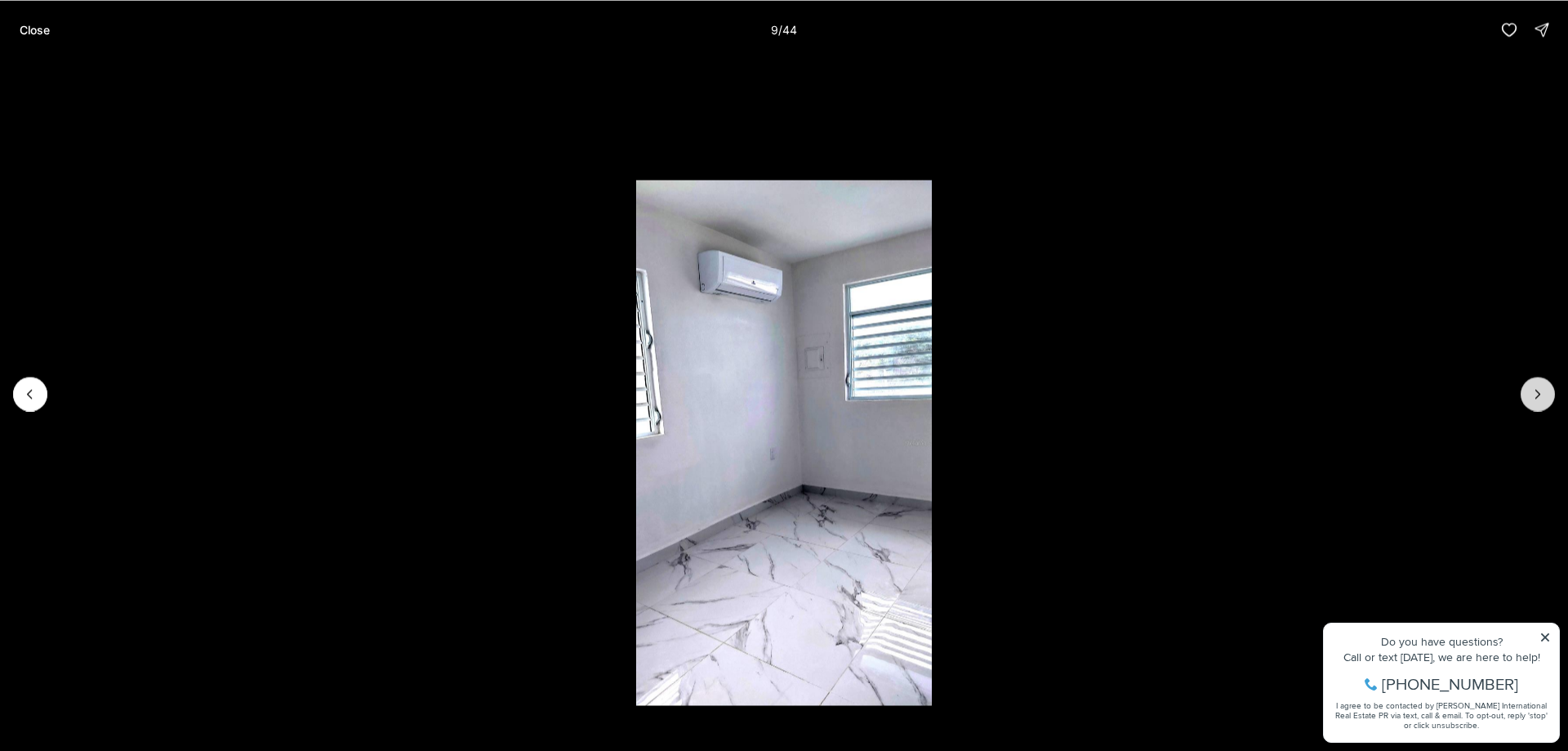
click at [1551, 401] on button "Next slide" at bounding box center [1538, 394] width 34 height 34
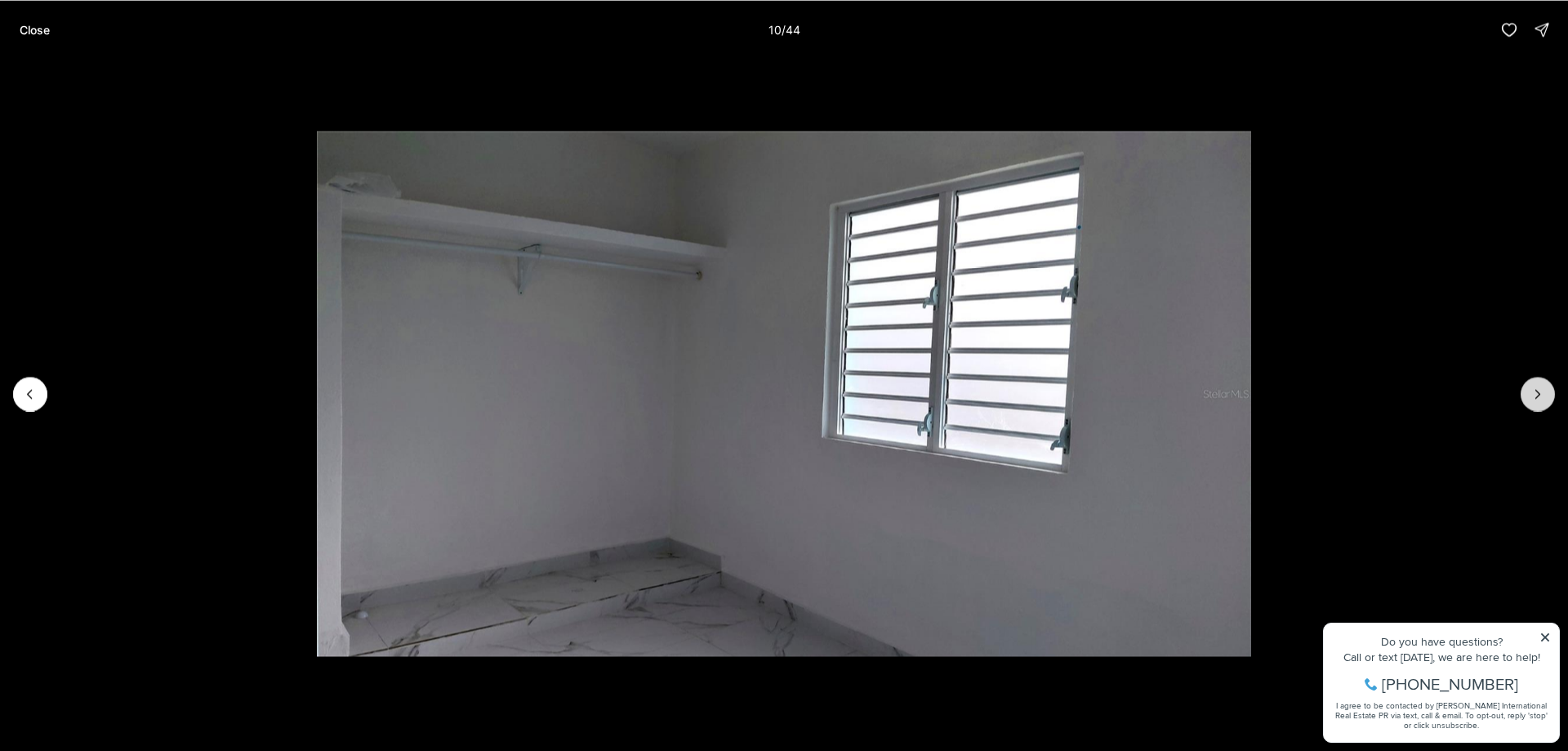
click at [1551, 401] on button "Next slide" at bounding box center [1538, 394] width 34 height 34
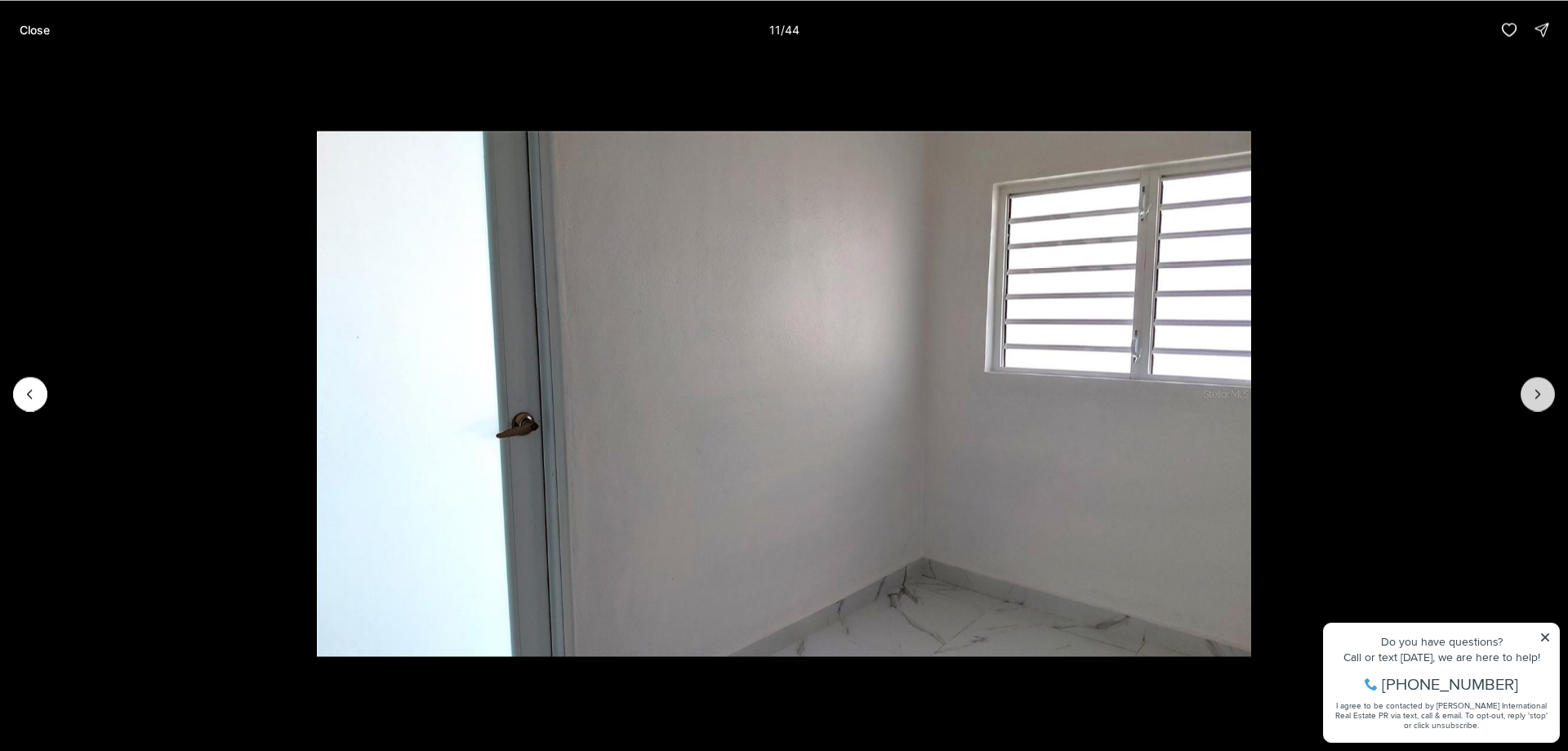
click at [1551, 401] on button "Next slide" at bounding box center [1538, 394] width 34 height 34
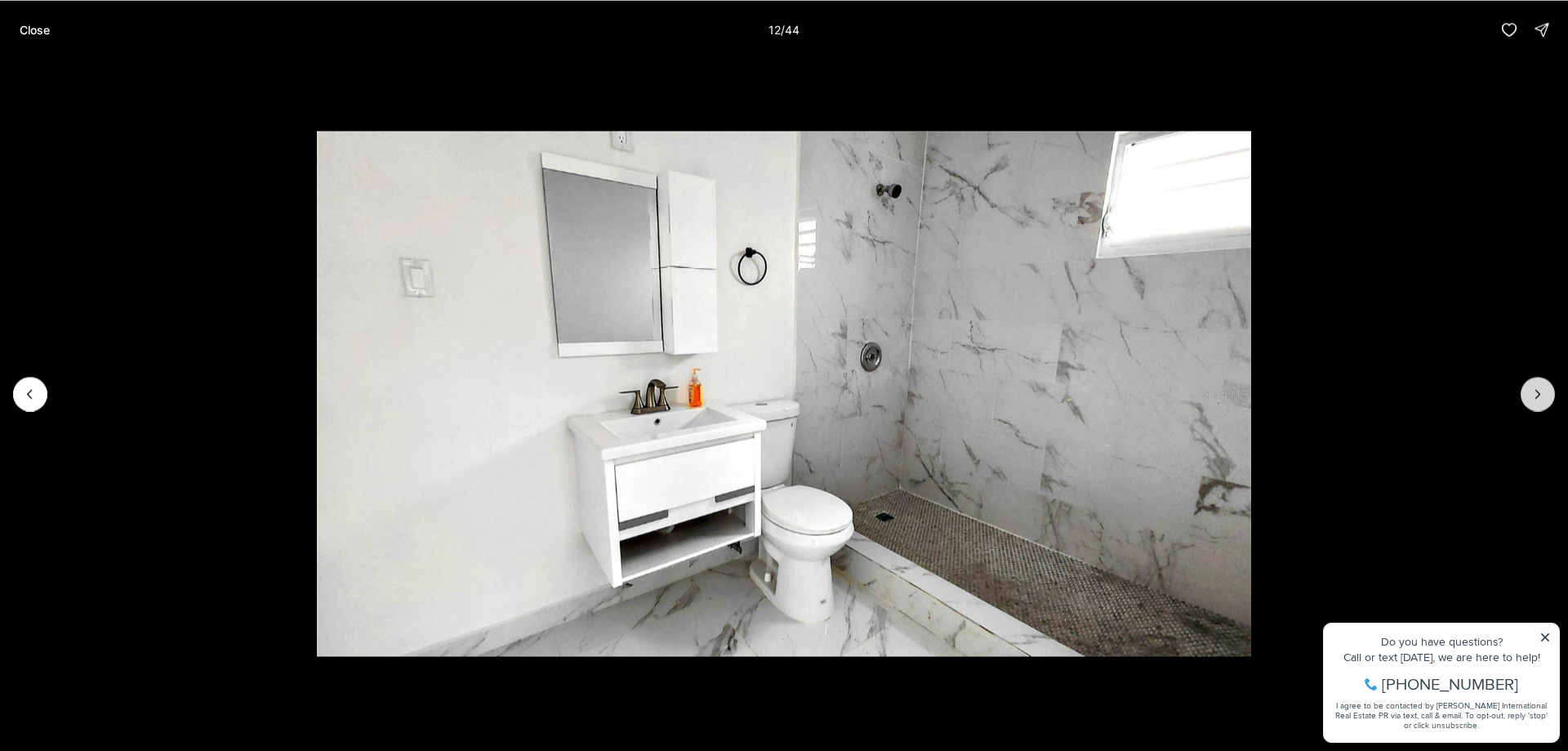
click at [1534, 384] on button "Next slide" at bounding box center [1538, 394] width 34 height 34
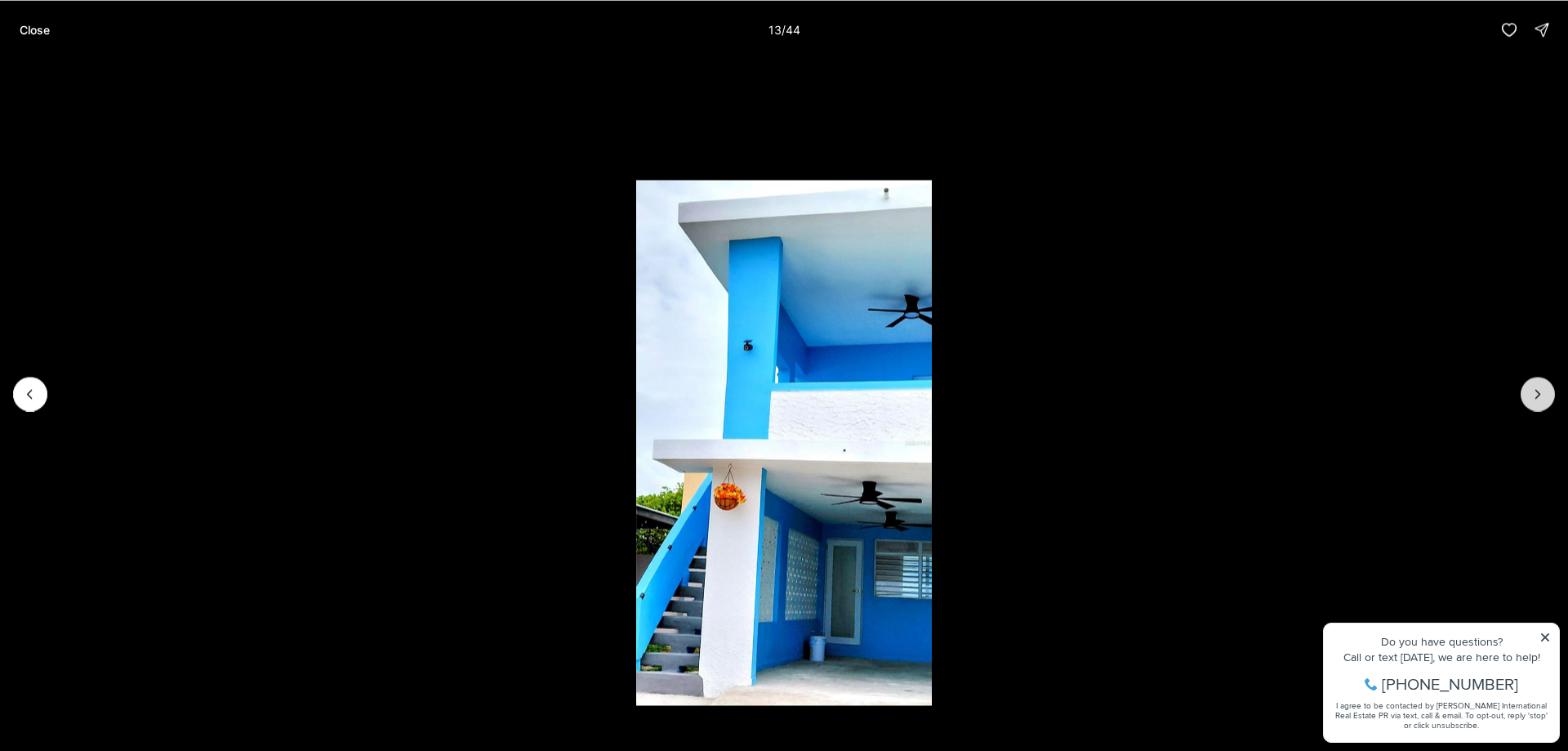
click at [1534, 384] on button "Next slide" at bounding box center [1538, 394] width 34 height 34
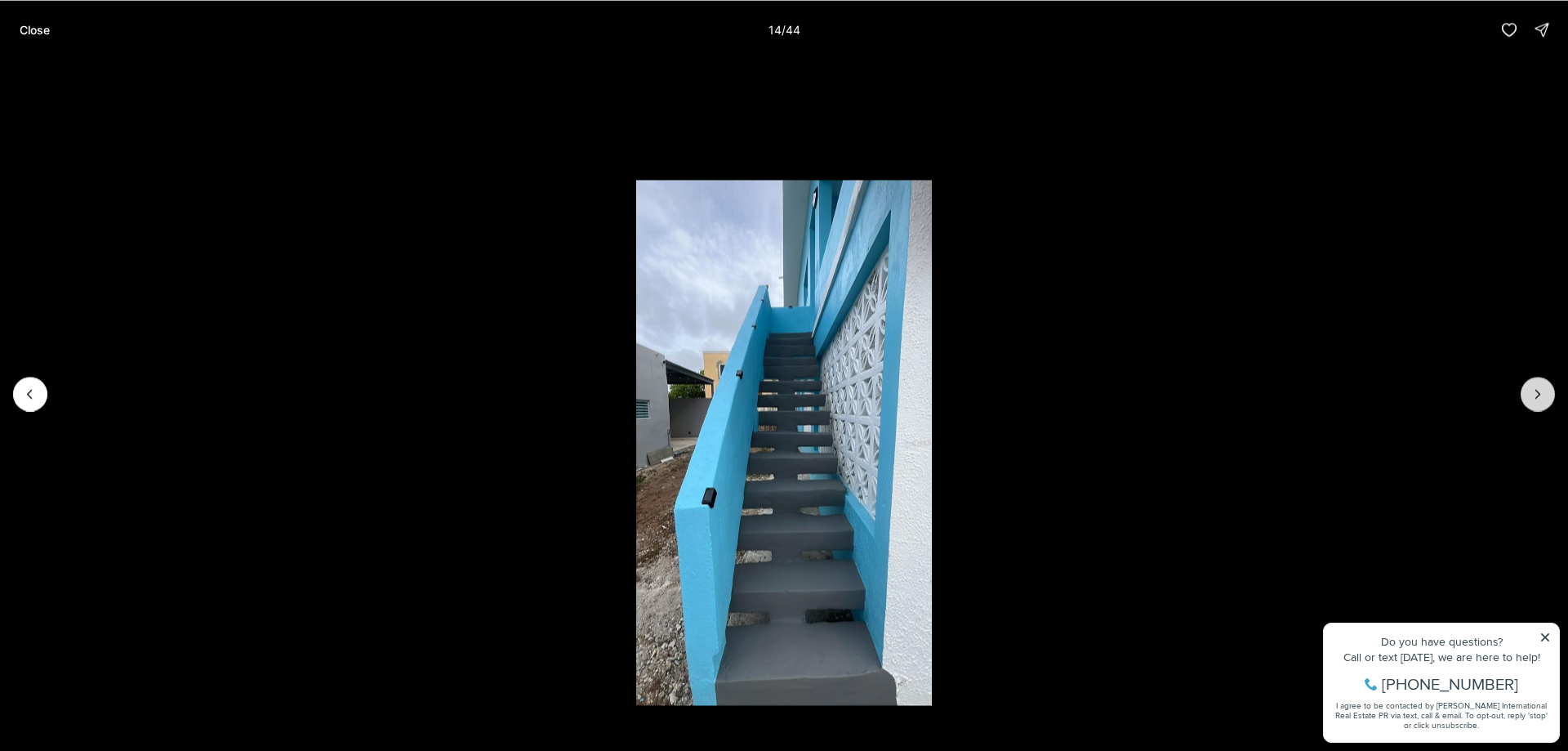
click at [1534, 384] on button "Next slide" at bounding box center [1538, 394] width 34 height 34
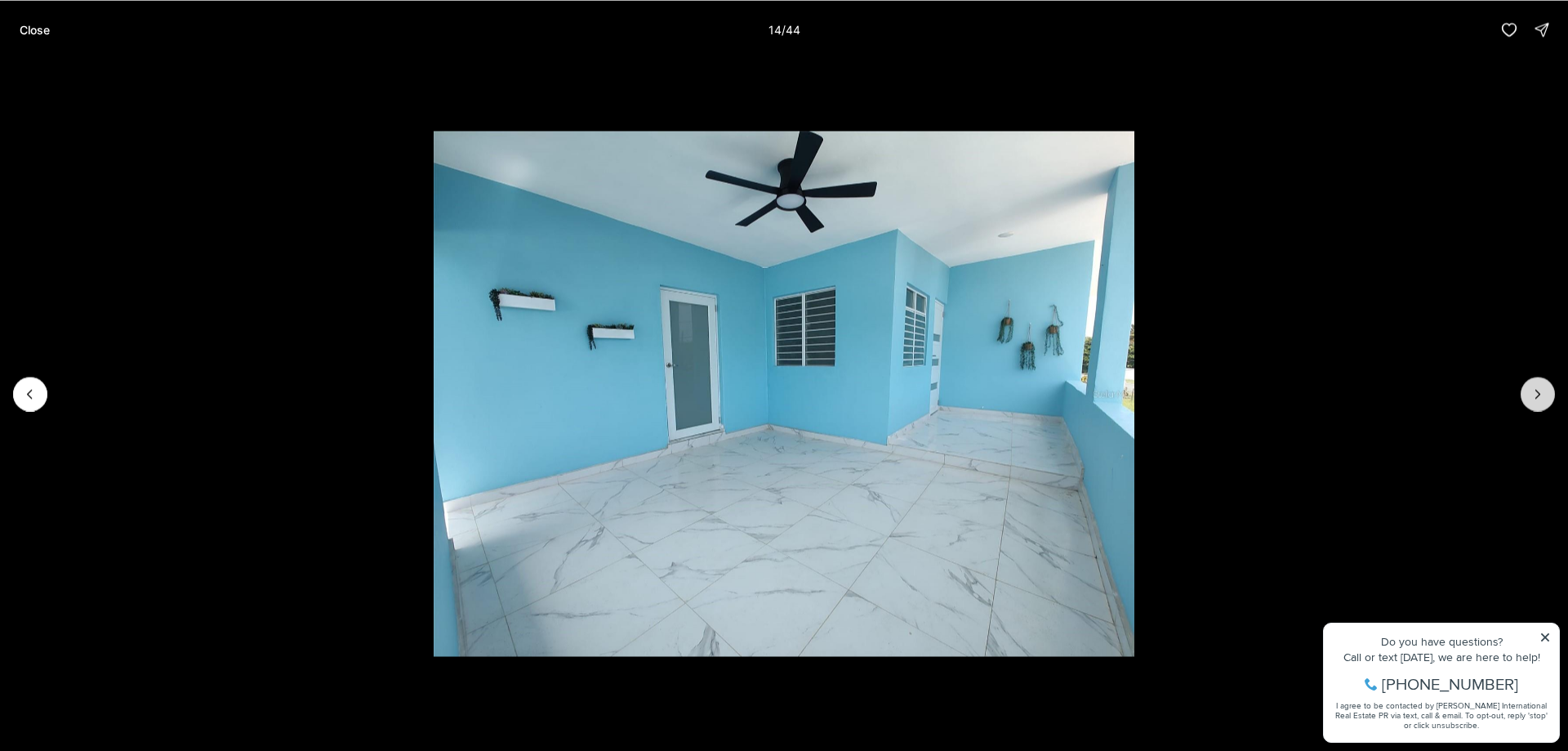
click at [1534, 384] on button "Next slide" at bounding box center [1538, 394] width 34 height 34
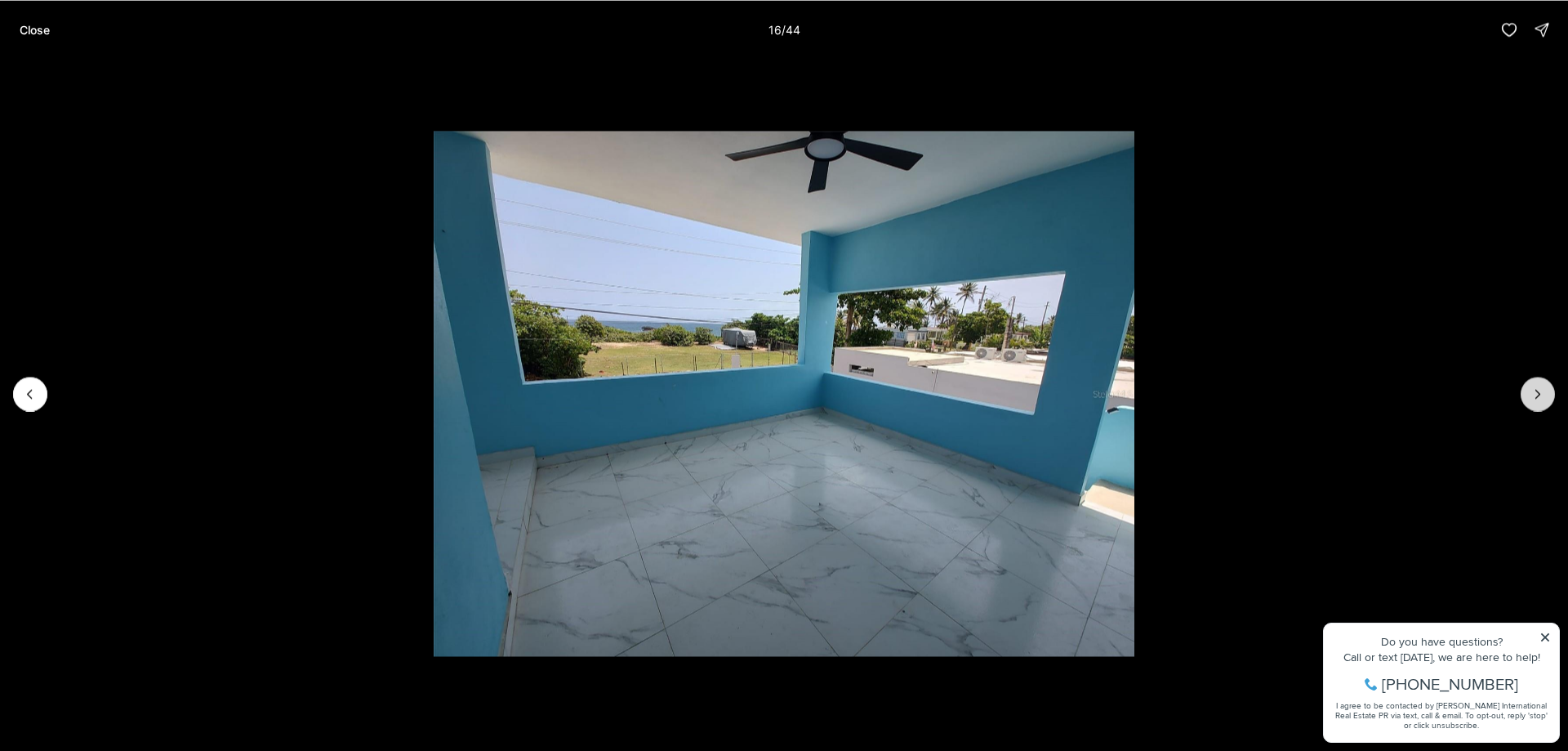
click at [1530, 383] on button "Next slide" at bounding box center [1538, 394] width 34 height 34
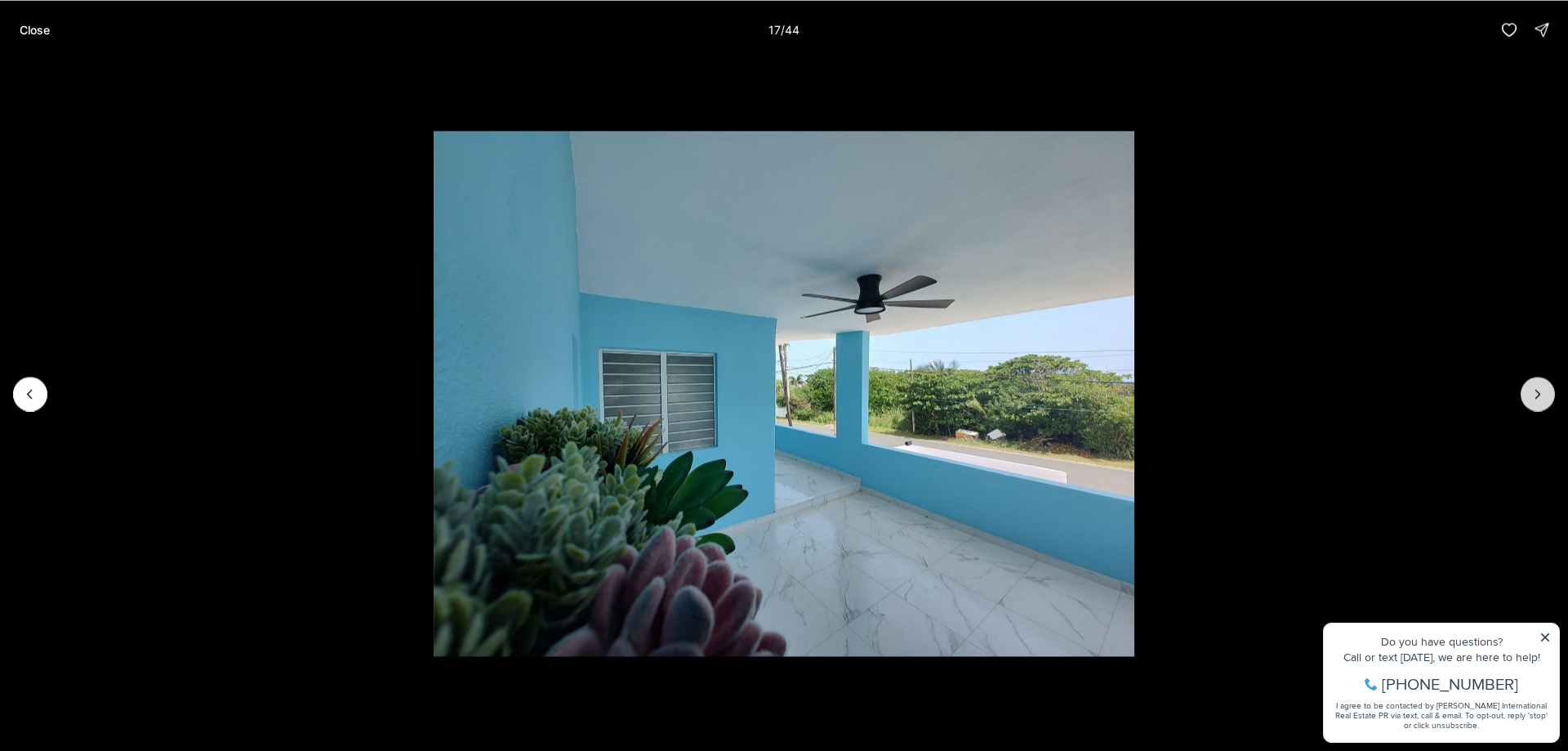
click at [1530, 382] on button "Next slide" at bounding box center [1538, 394] width 34 height 34
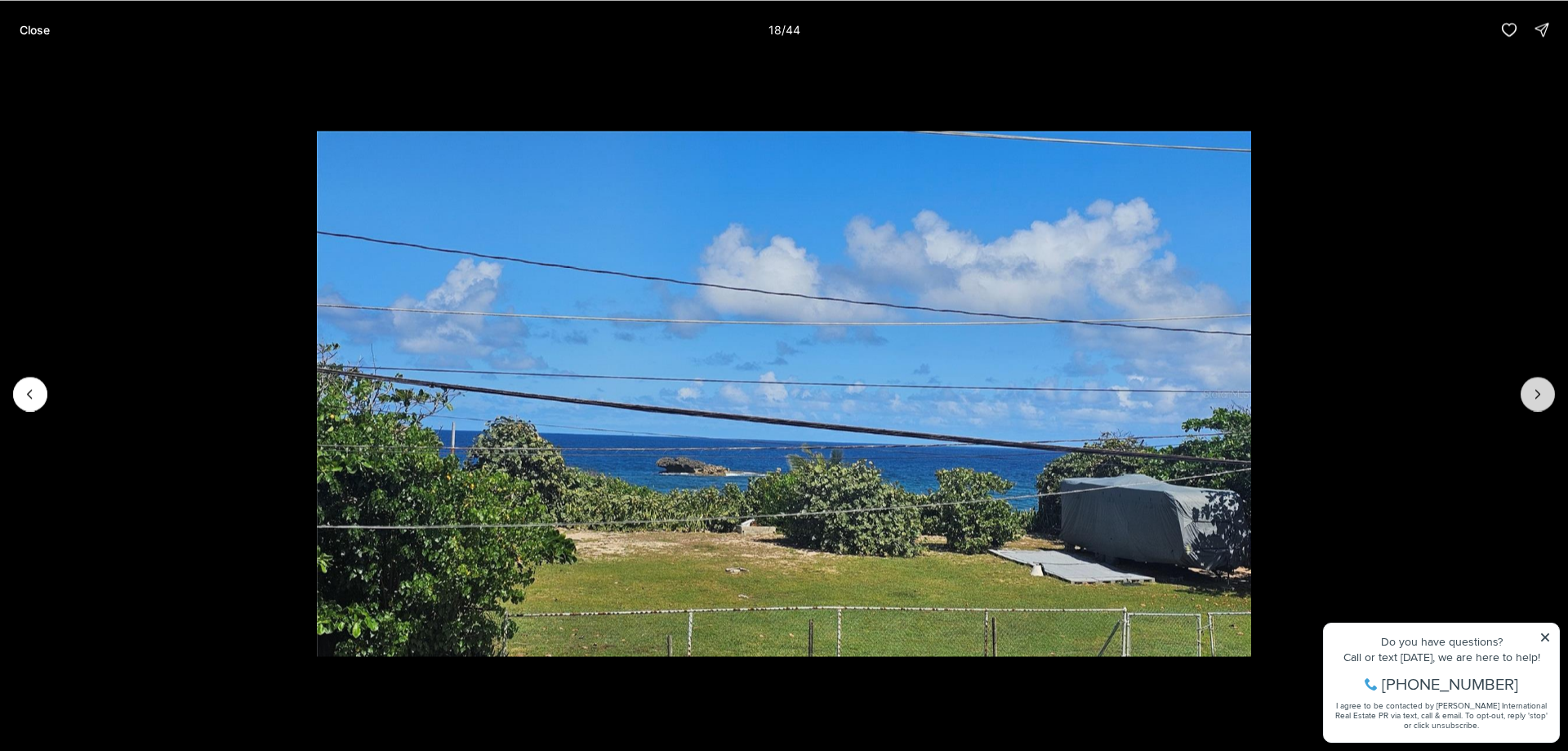
click at [1530, 382] on button "Next slide" at bounding box center [1538, 394] width 34 height 34
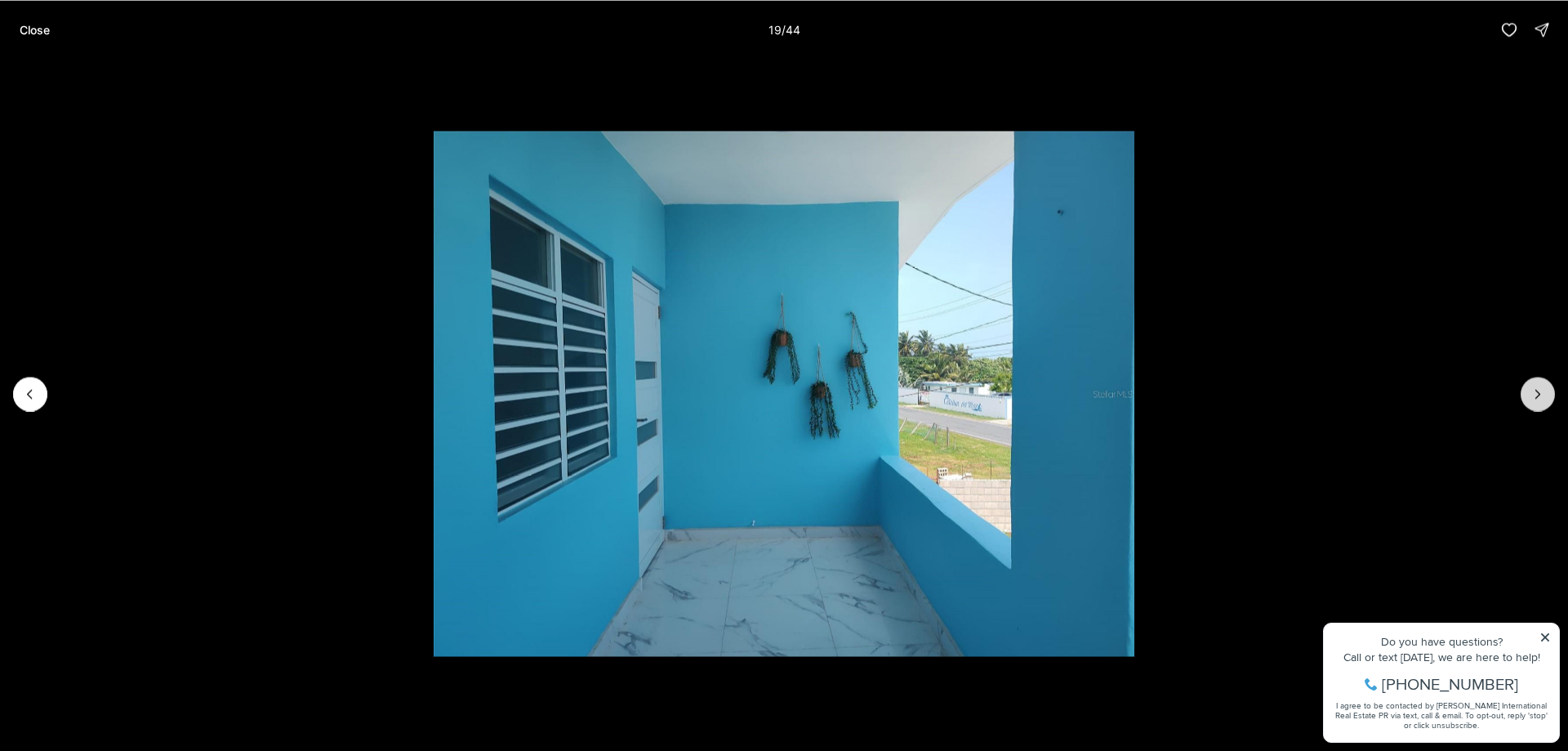
click at [1530, 382] on button "Next slide" at bounding box center [1538, 394] width 34 height 34
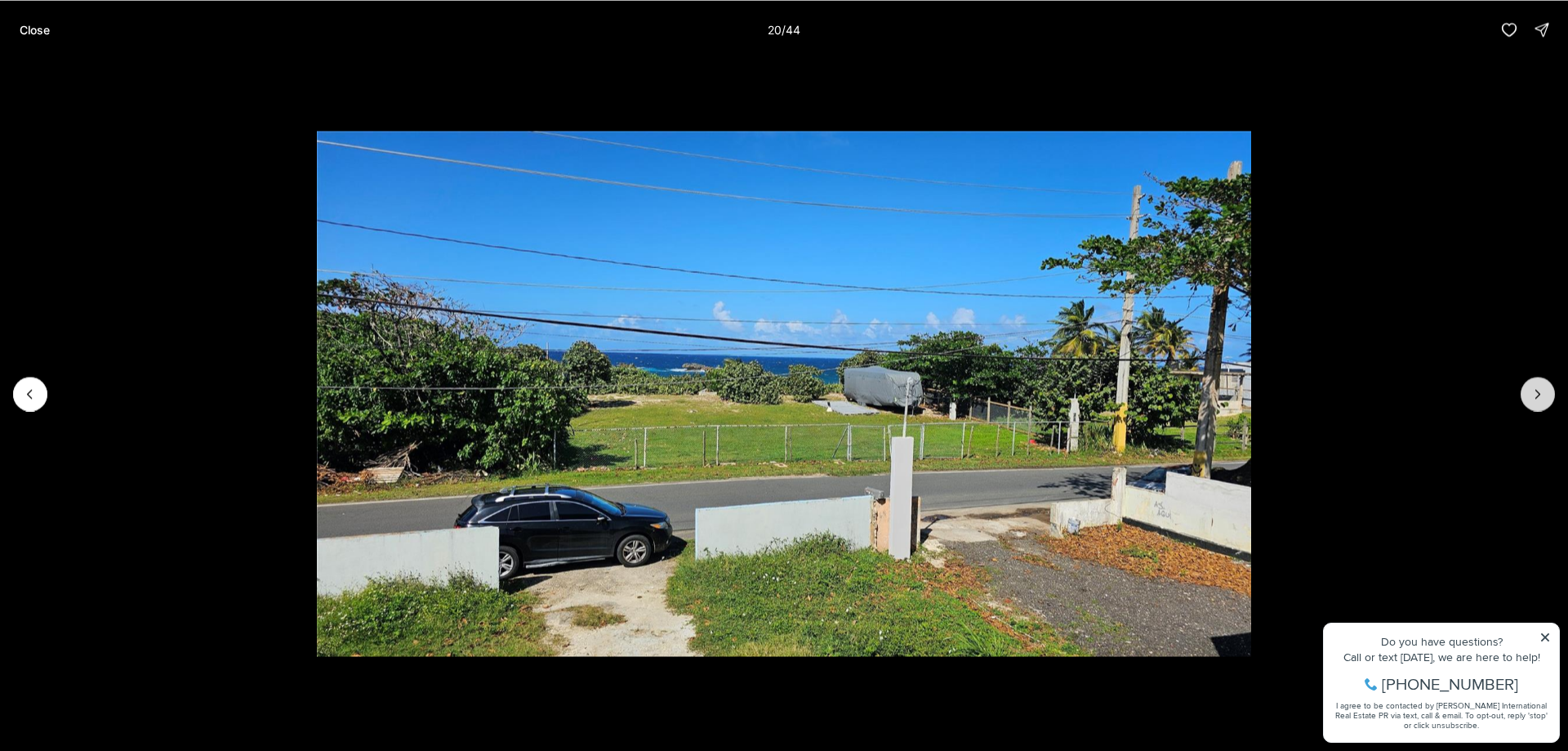
click at [1530, 382] on button "Next slide" at bounding box center [1538, 394] width 34 height 34
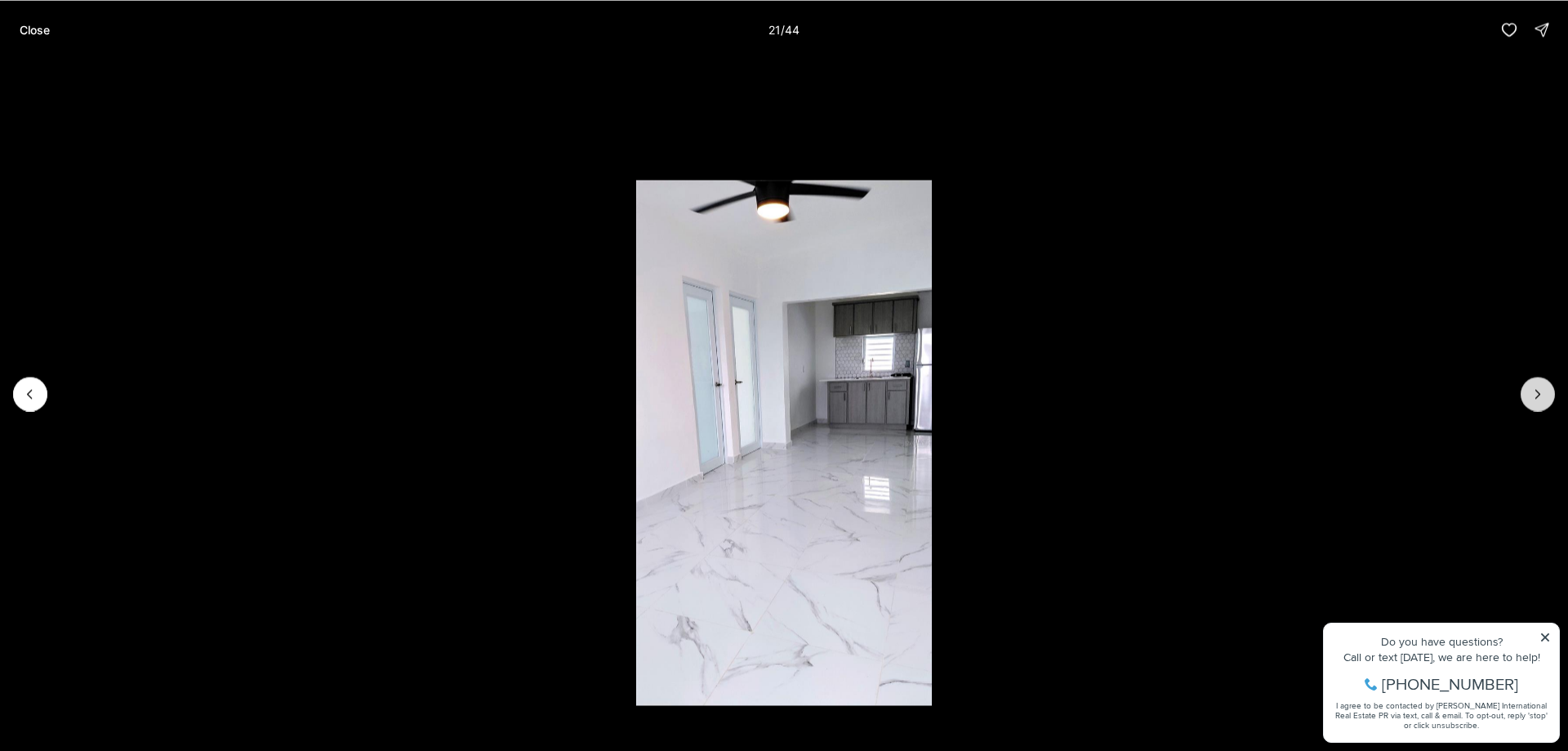
click at [1530, 382] on button "Next slide" at bounding box center [1538, 394] width 34 height 34
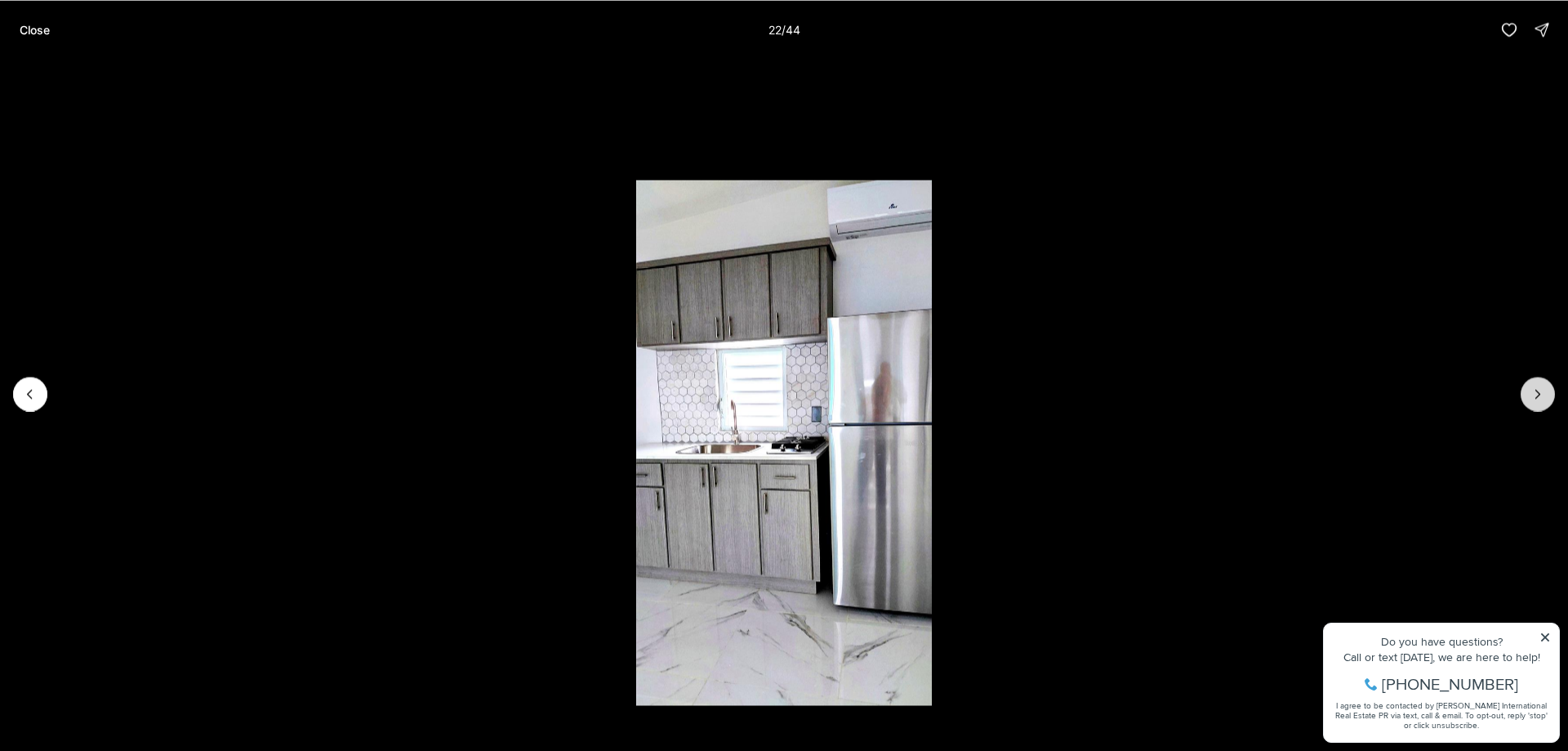
click at [1530, 382] on button "Next slide" at bounding box center [1538, 394] width 34 height 34
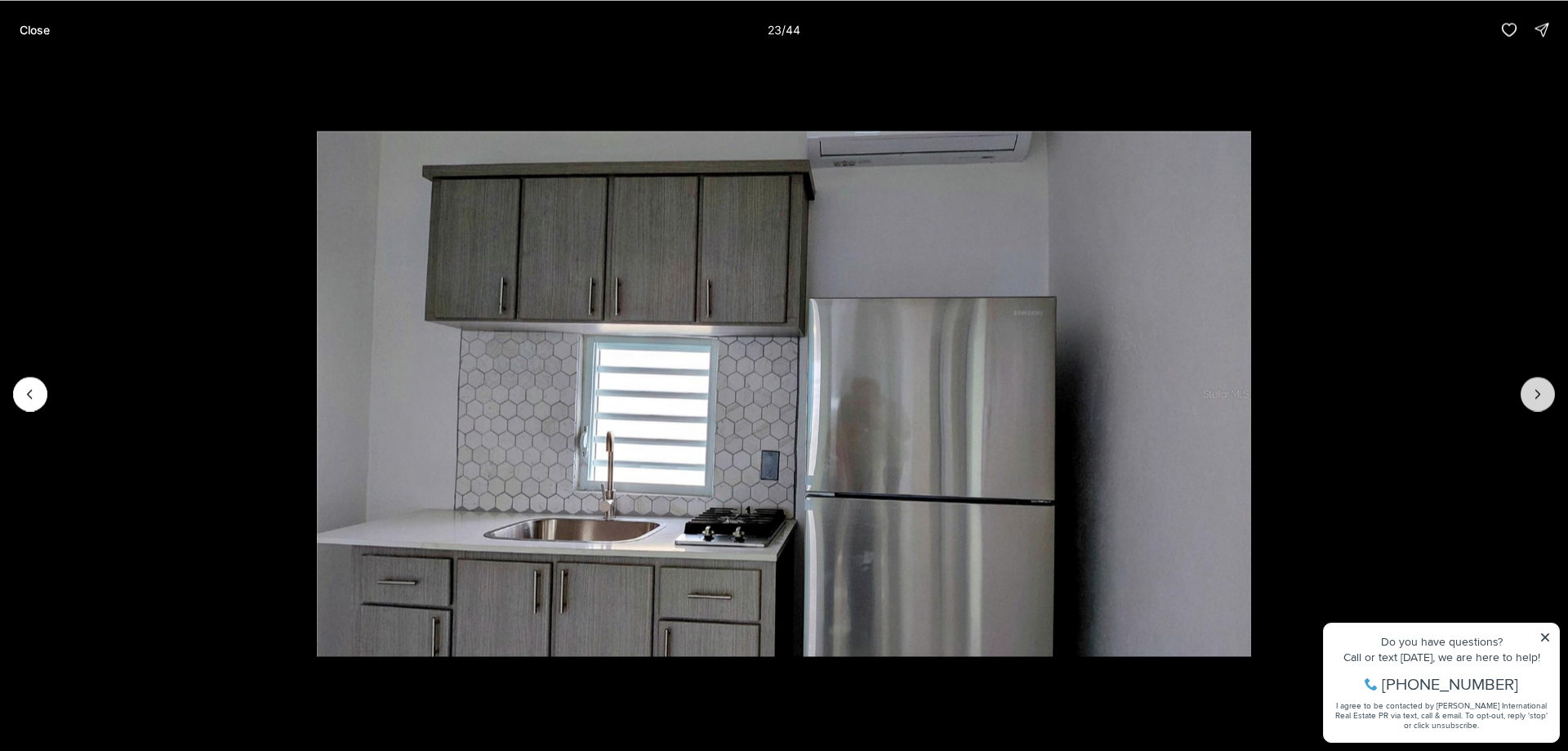
click at [1530, 382] on button "Next slide" at bounding box center [1538, 394] width 34 height 34
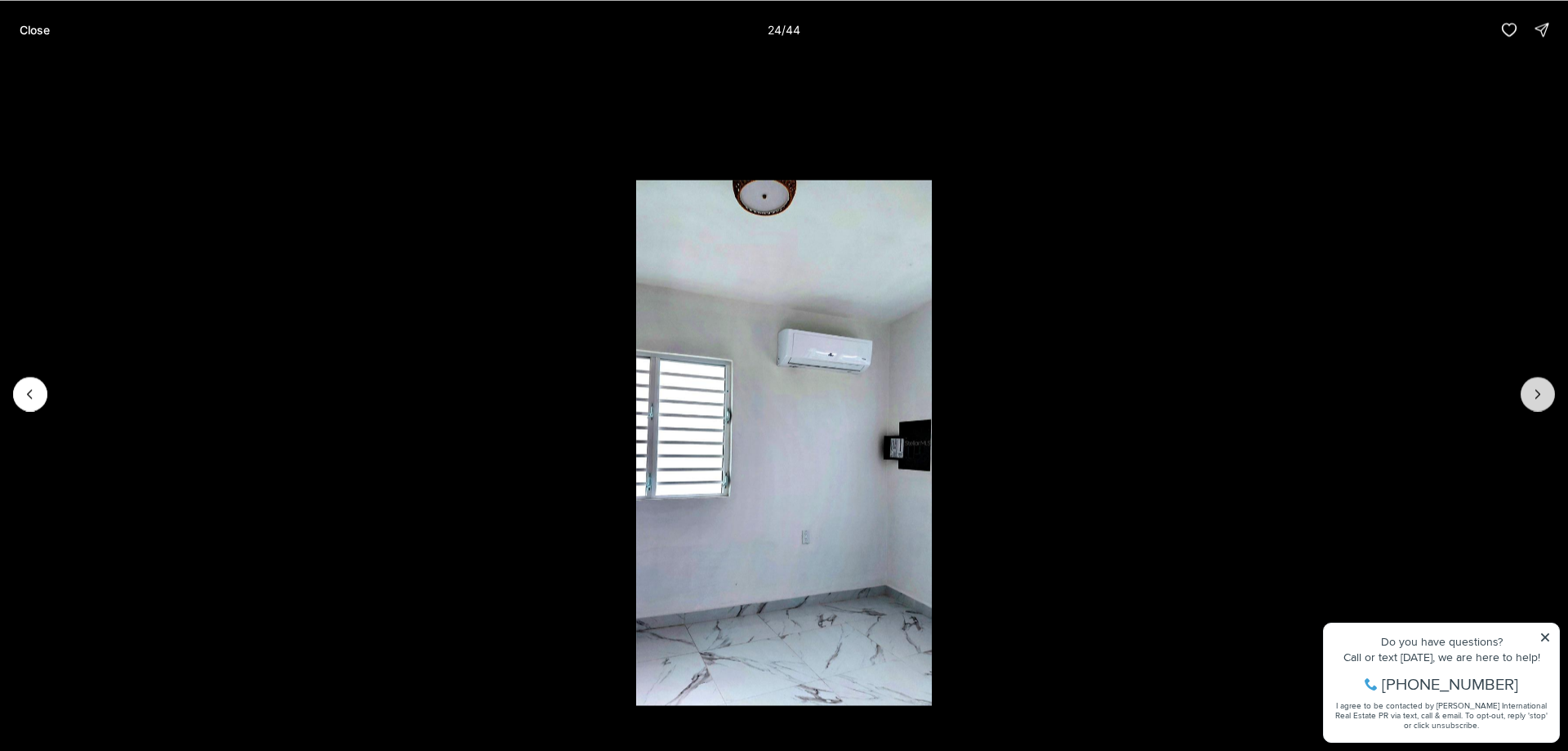
click at [1530, 382] on button "Next slide" at bounding box center [1538, 394] width 34 height 34
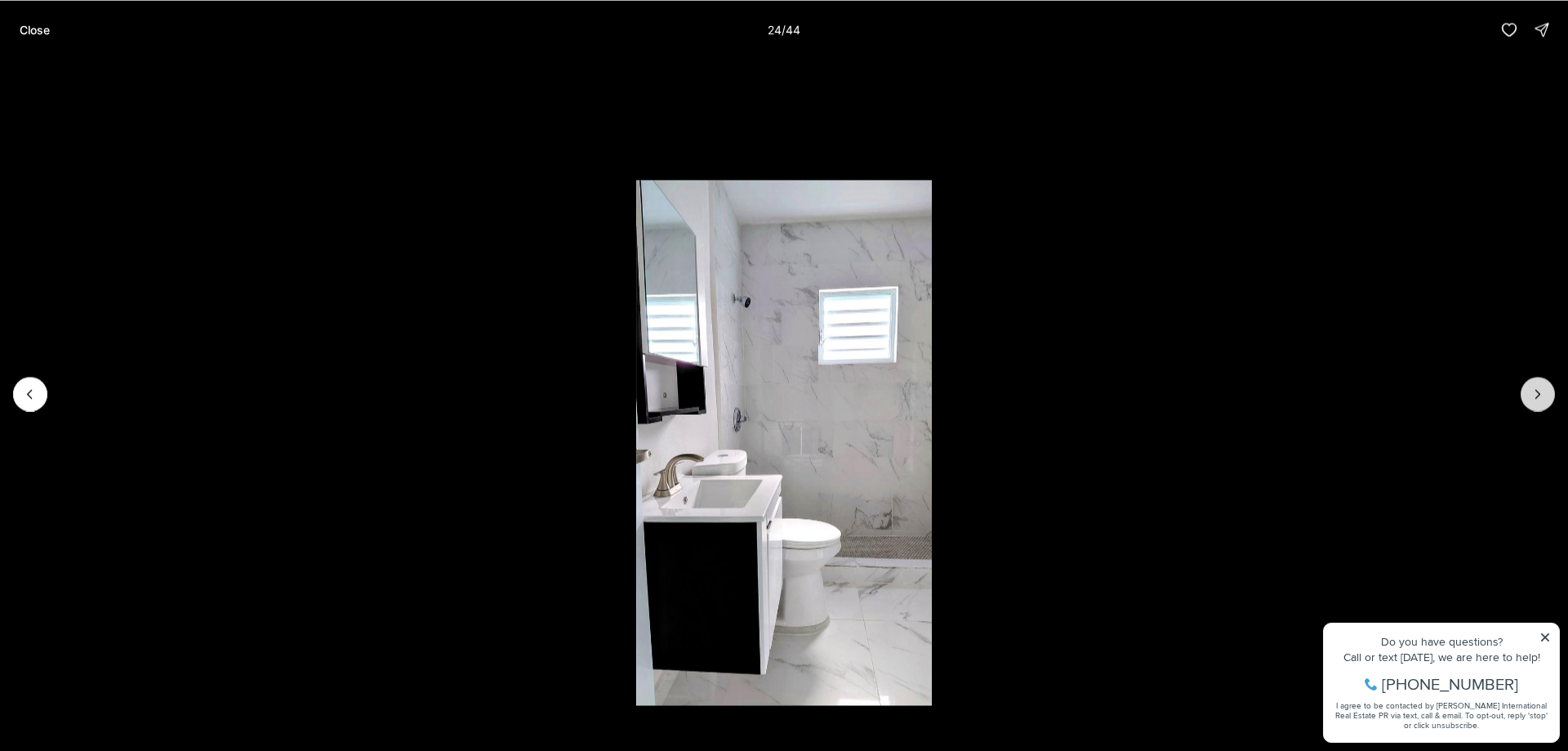
click at [1530, 382] on button "Next slide" at bounding box center [1538, 394] width 34 height 34
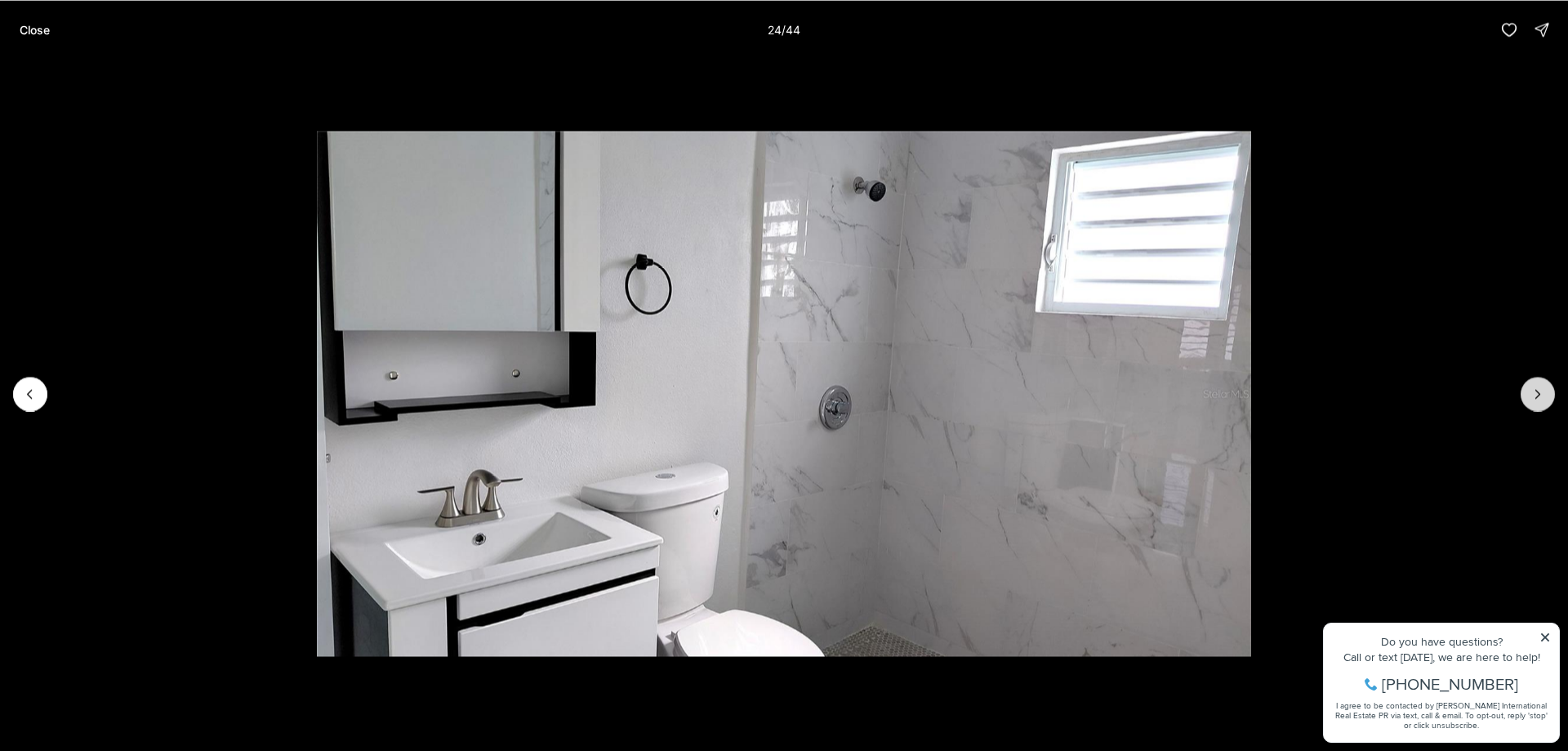
click at [1530, 383] on button "Next slide" at bounding box center [1538, 394] width 34 height 34
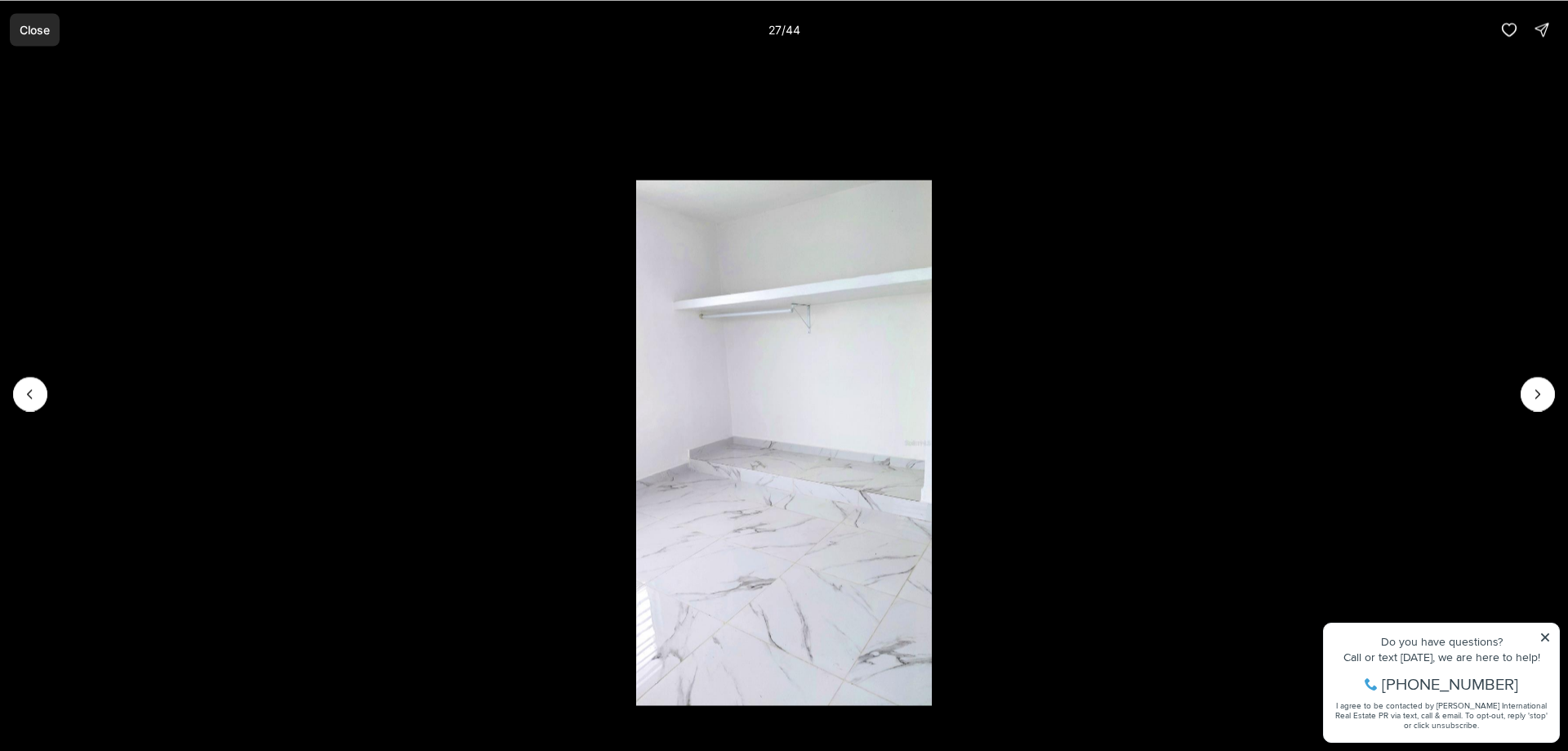
click at [32, 41] on button "Close" at bounding box center [34, 29] width 50 height 32
